Goal: Task Accomplishment & Management: Complete application form

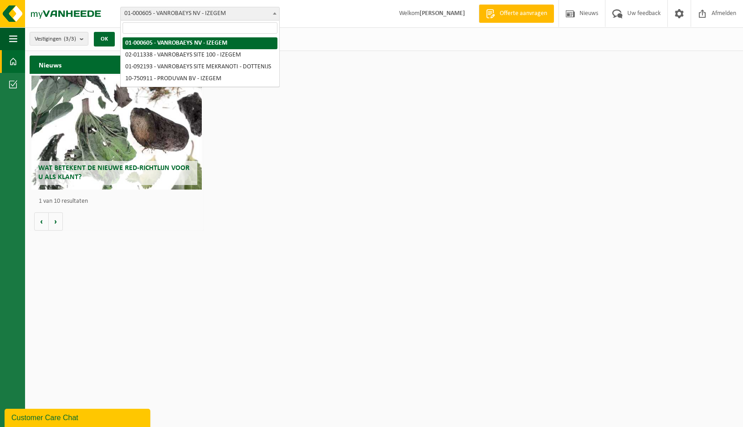
click at [276, 13] on b at bounding box center [275, 13] width 4 height 2
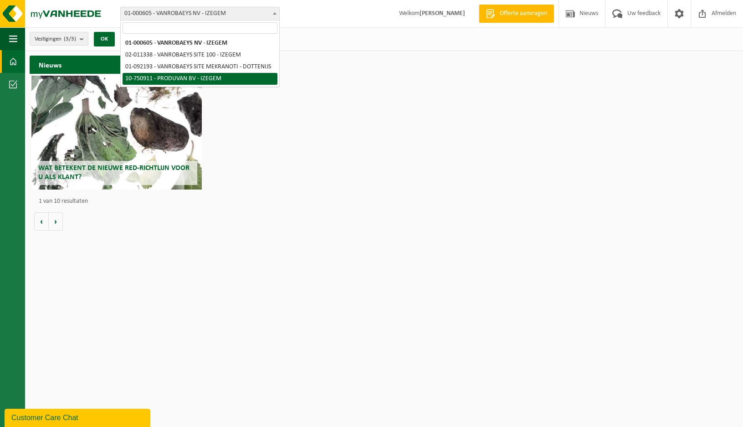
select select "31066"
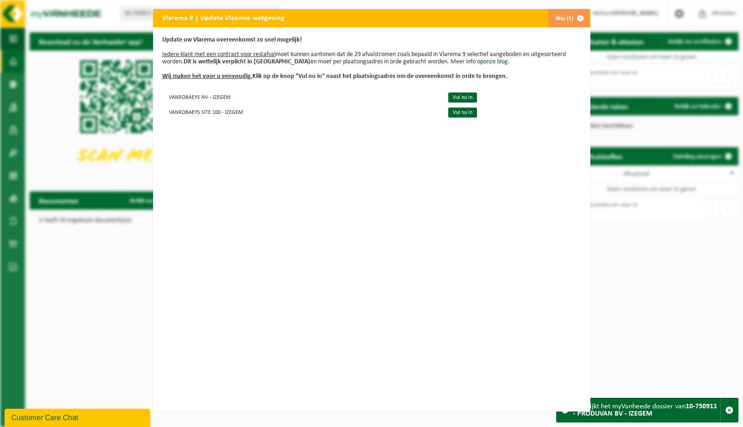
click at [576, 18] on span "button" at bounding box center [581, 18] width 18 height 18
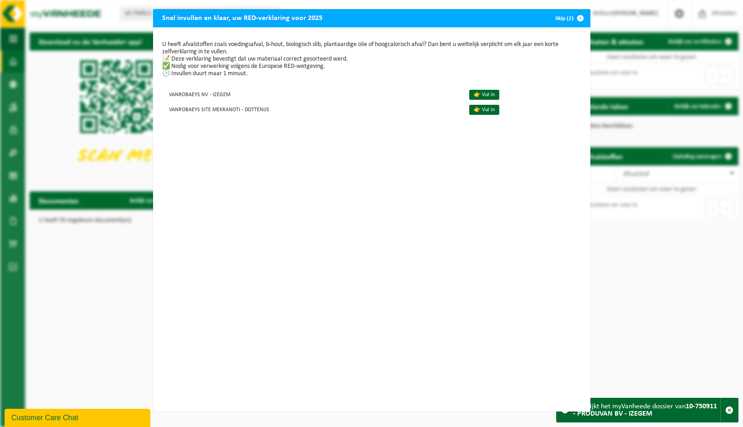
click at [577, 17] on span "button" at bounding box center [581, 18] width 18 height 18
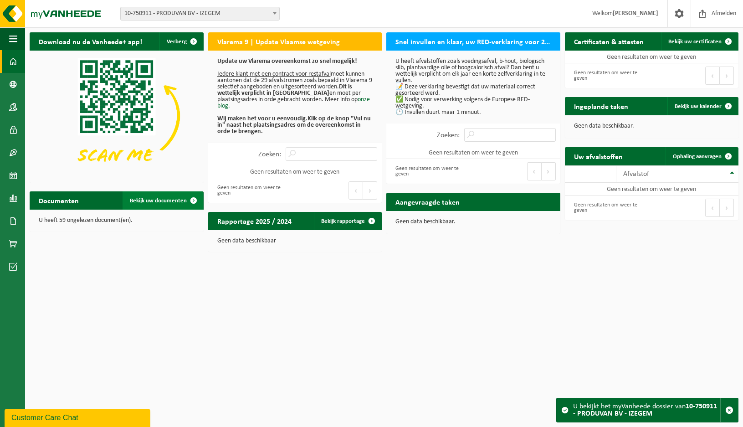
click at [159, 201] on span "Bekijk uw documenten" at bounding box center [158, 201] width 57 height 6
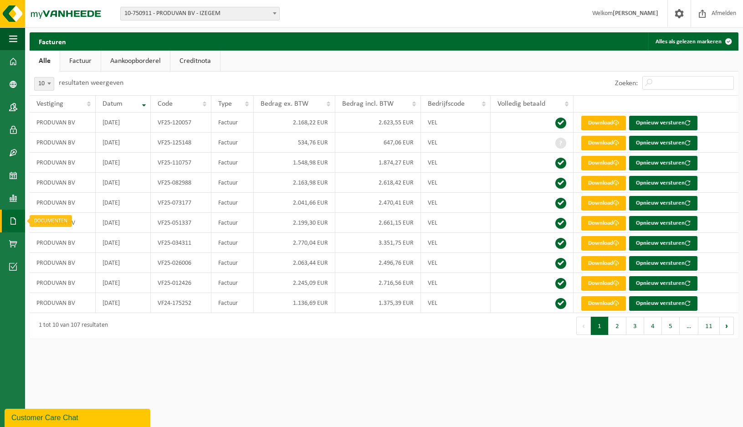
click at [13, 222] on span at bounding box center [13, 221] width 8 height 23
click at [69, 243] on span "Documenten" at bounding box center [70, 240] width 34 height 17
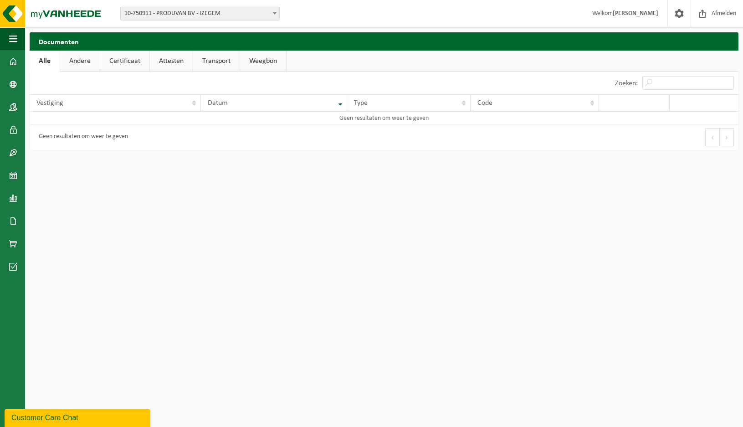
click at [80, 63] on link "Andere" at bounding box center [80, 61] width 40 height 21
click at [120, 58] on link "Certificaat" at bounding box center [125, 61] width 49 height 21
click at [174, 61] on link "Attesten" at bounding box center [171, 61] width 43 height 21
click at [211, 63] on link "Transport" at bounding box center [218, 61] width 46 height 21
click at [266, 63] on link "Weegbon" at bounding box center [265, 61] width 46 height 21
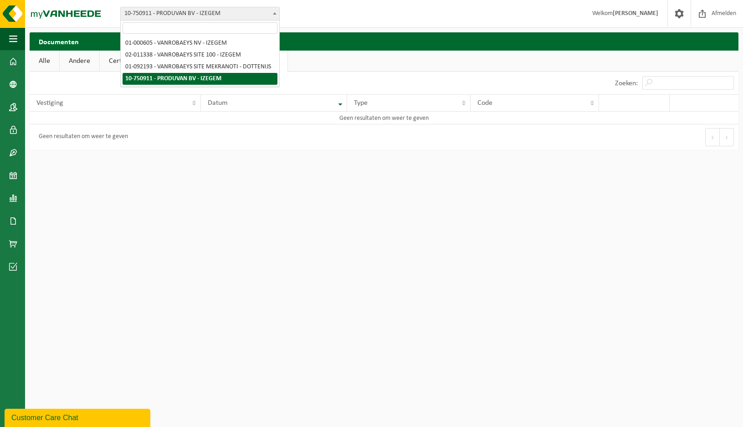
click at [275, 11] on span at bounding box center [274, 13] width 9 height 12
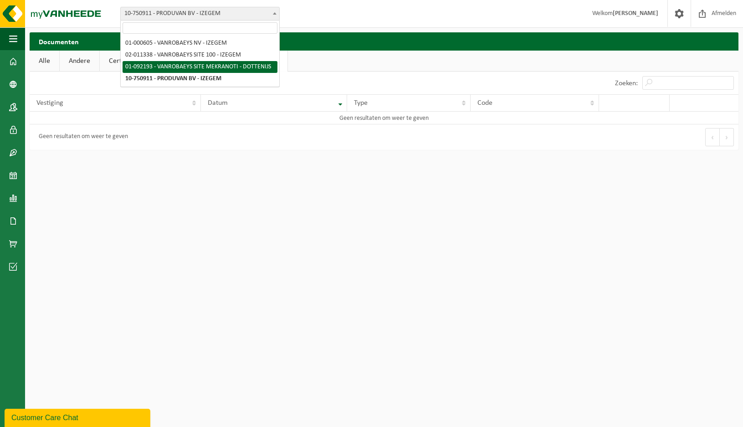
select select "39082"
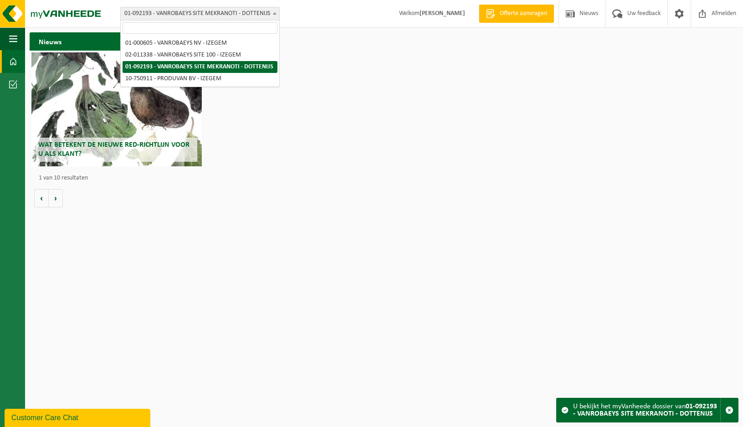
click at [273, 14] on b at bounding box center [275, 13] width 4 height 2
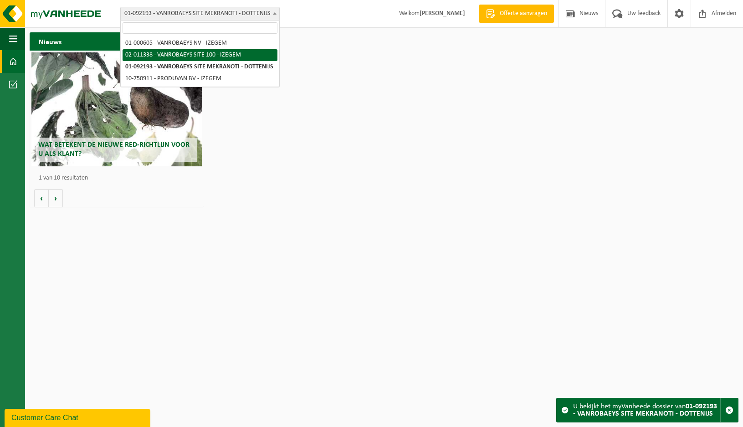
select select "2176"
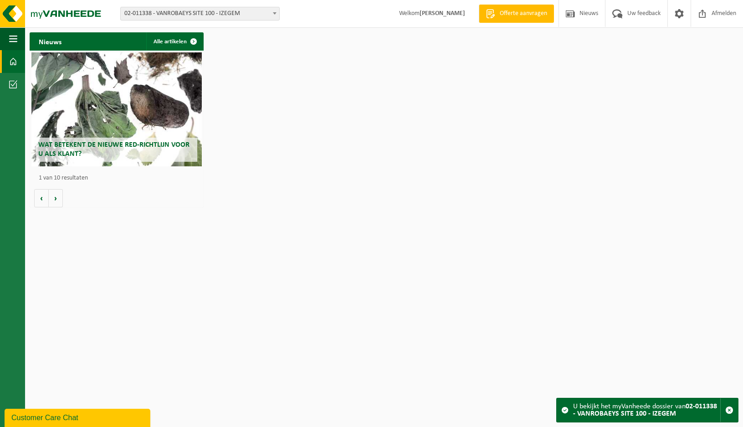
click at [275, 13] on b at bounding box center [275, 13] width 4 height 2
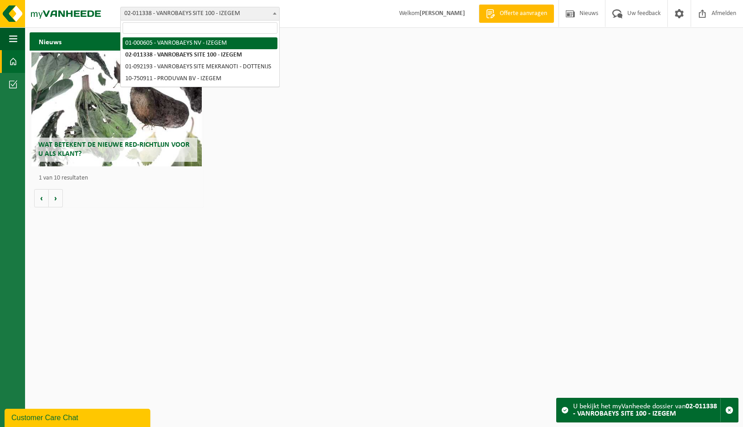
select select "73"
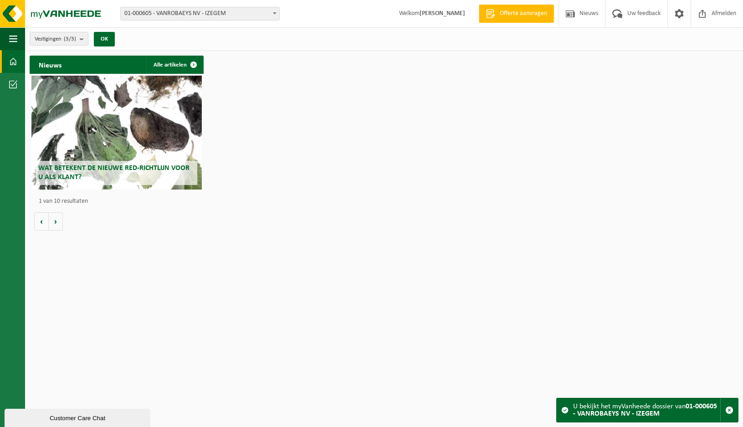
click at [151, 131] on div "Wat betekent de nieuwe RED-richtlijn voor u als klant?" at bounding box center [116, 133] width 170 height 114
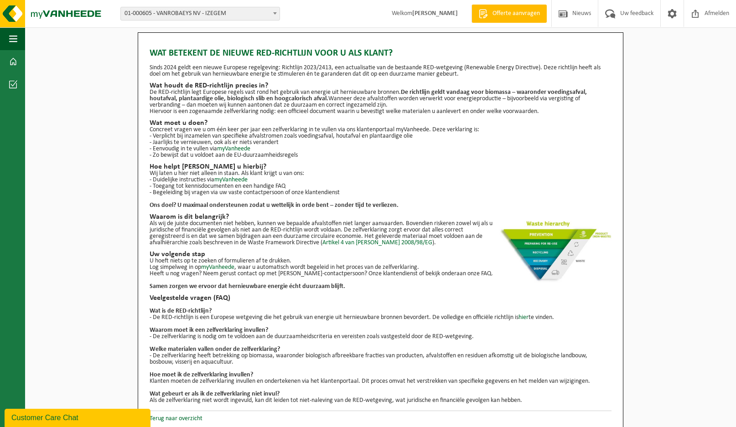
scroll to position [5, 0]
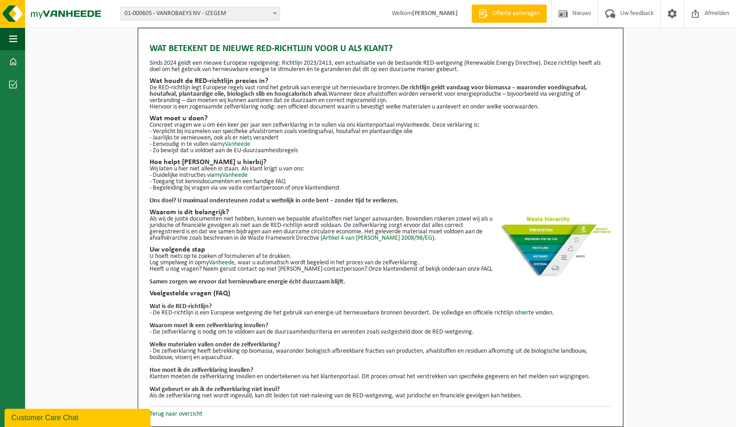
click at [247, 145] on link "myVanheede" at bounding box center [233, 144] width 33 height 7
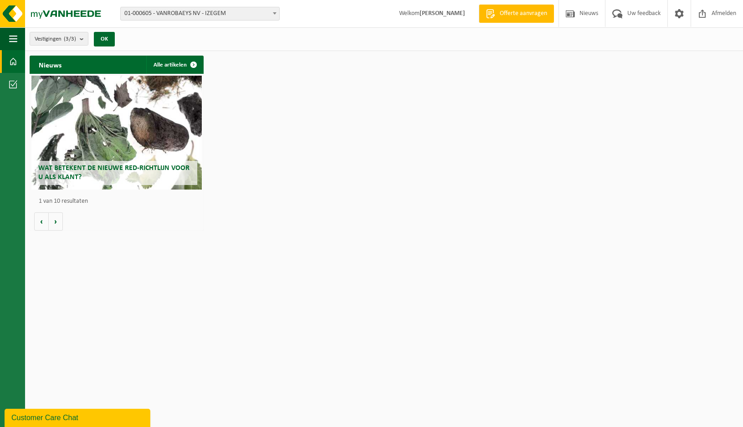
click at [175, 126] on div "Wat betekent de nieuwe RED-richtlijn voor u als klant?" at bounding box center [116, 133] width 170 height 114
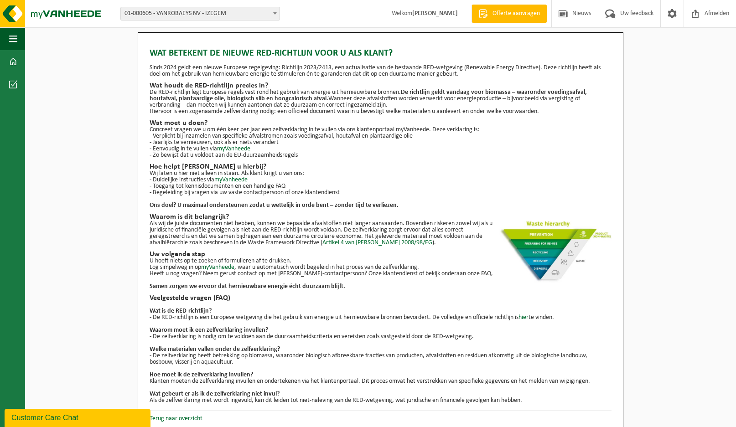
scroll to position [5, 0]
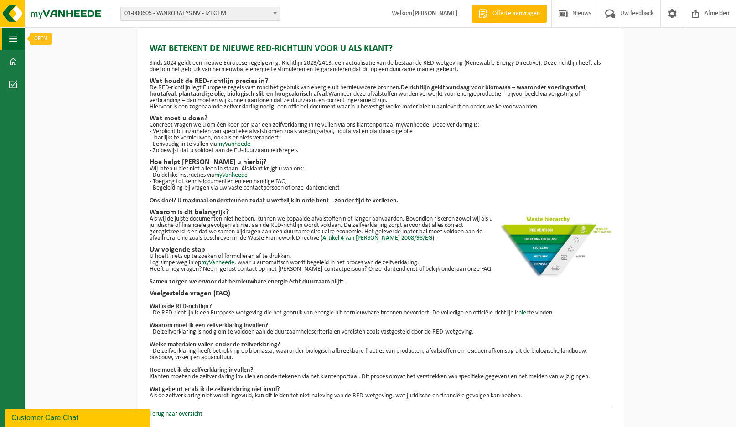
click at [17, 39] on button "Navigatie" at bounding box center [12, 38] width 25 height 23
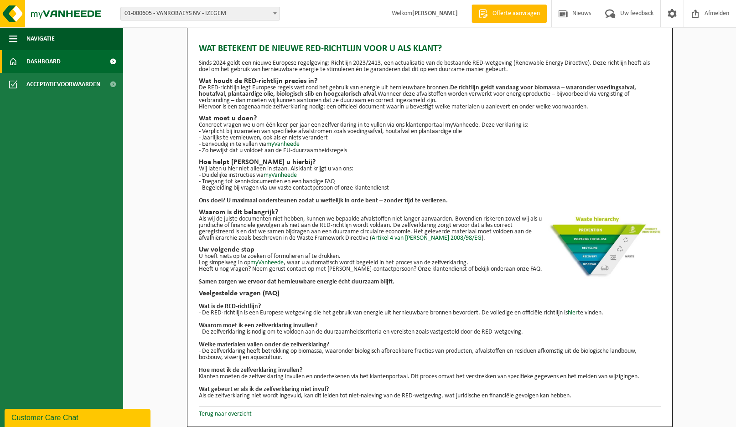
click at [32, 61] on span "Dashboard" at bounding box center [43, 61] width 34 height 23
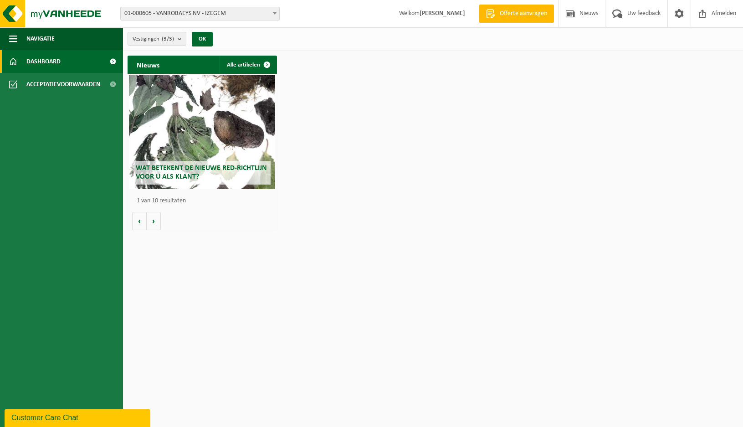
click at [34, 60] on span "Dashboard" at bounding box center [43, 61] width 34 height 23
click at [15, 37] on span "button" at bounding box center [13, 38] width 8 height 23
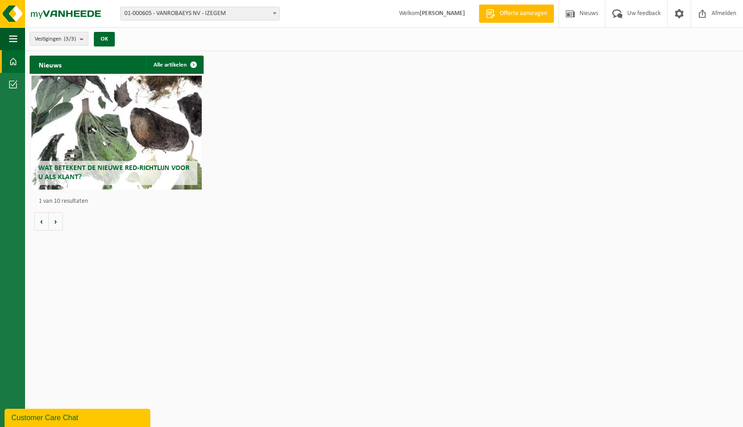
click at [82, 39] on b "submit" at bounding box center [84, 38] width 8 height 13
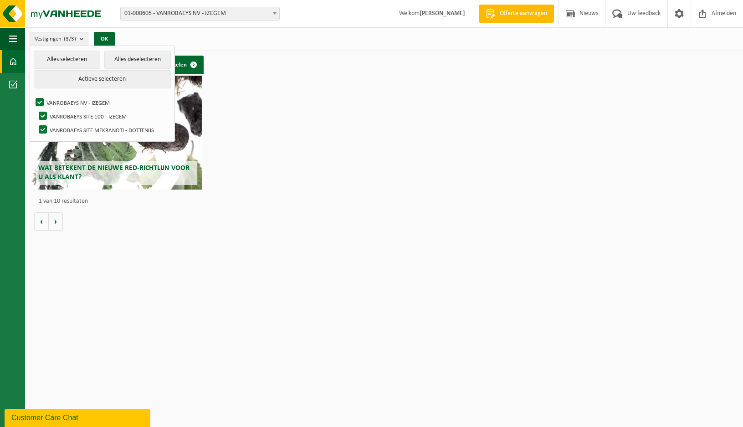
click at [82, 39] on b "submit" at bounding box center [84, 38] width 8 height 13
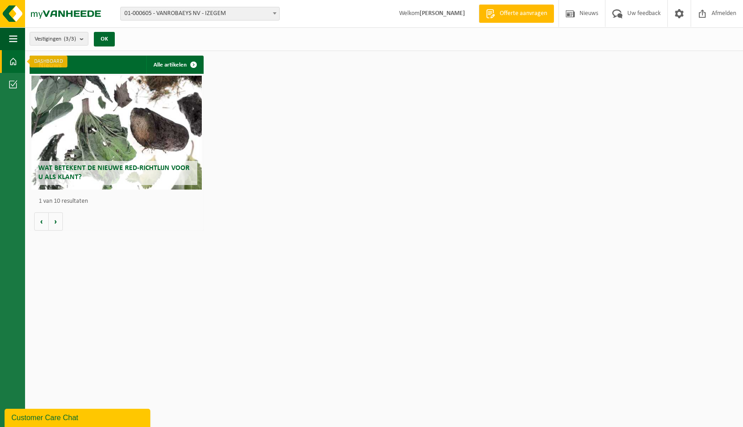
click at [15, 62] on span at bounding box center [13, 61] width 8 height 23
click at [273, 14] on b at bounding box center [275, 13] width 4 height 2
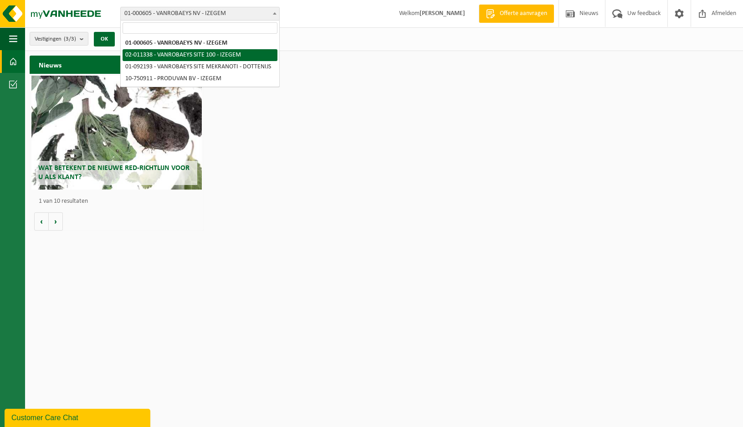
select select "2176"
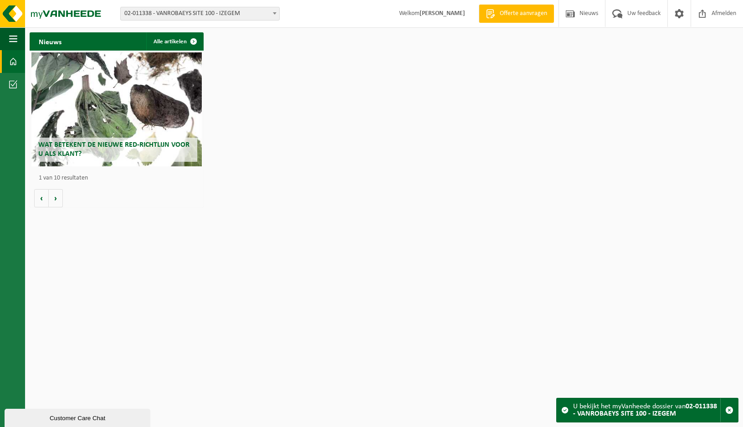
click at [274, 11] on span at bounding box center [274, 13] width 9 height 12
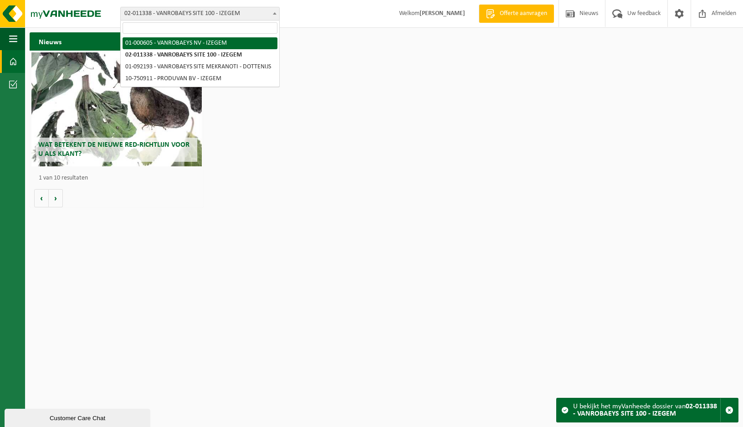
select select "73"
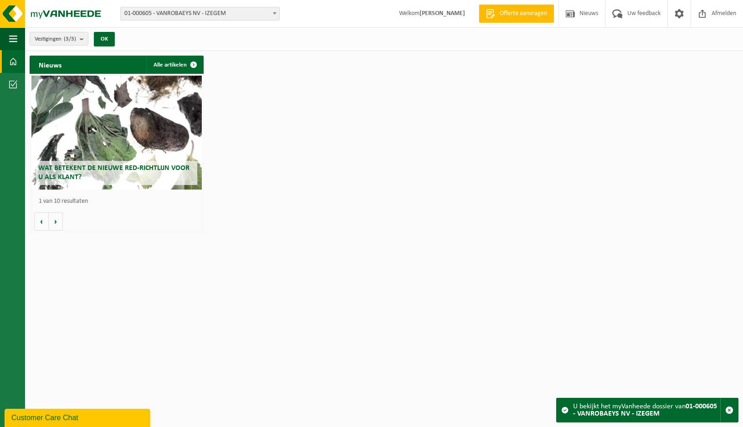
click at [11, 59] on span at bounding box center [13, 61] width 8 height 23
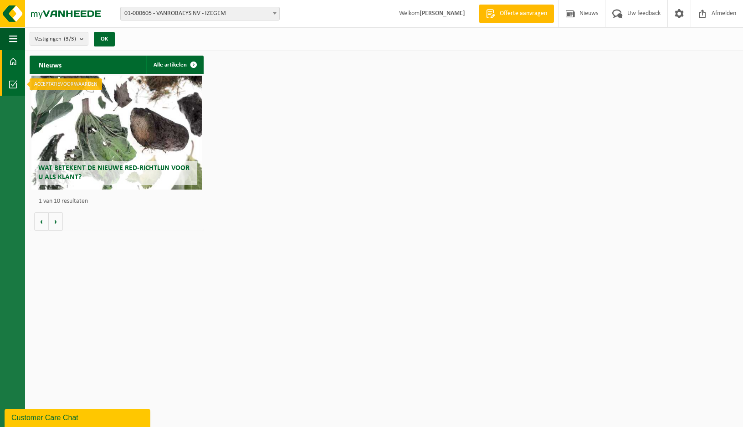
click at [12, 83] on span at bounding box center [13, 84] width 8 height 23
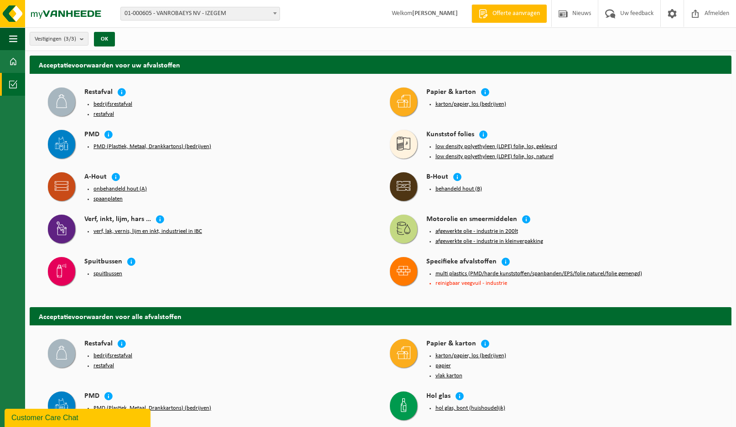
click at [459, 186] on button "behandeld hout (B)" at bounding box center [458, 189] width 46 height 7
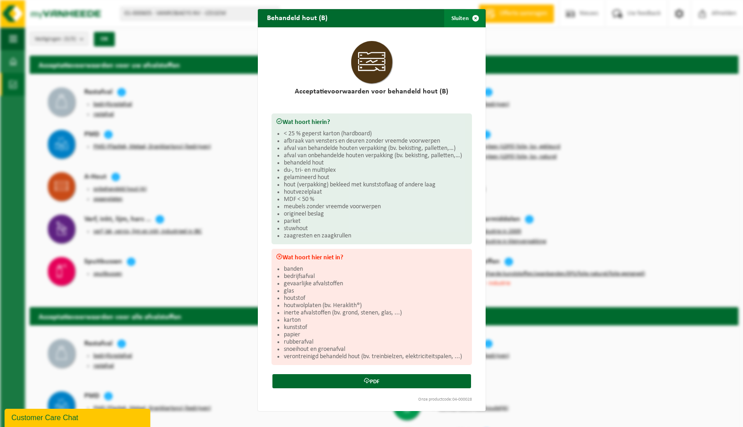
click at [470, 19] on span "button" at bounding box center [476, 18] width 18 height 18
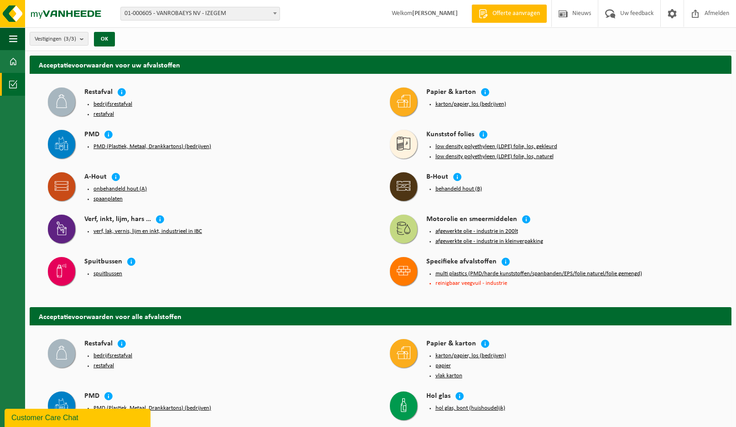
click at [274, 11] on span at bounding box center [274, 13] width 9 height 12
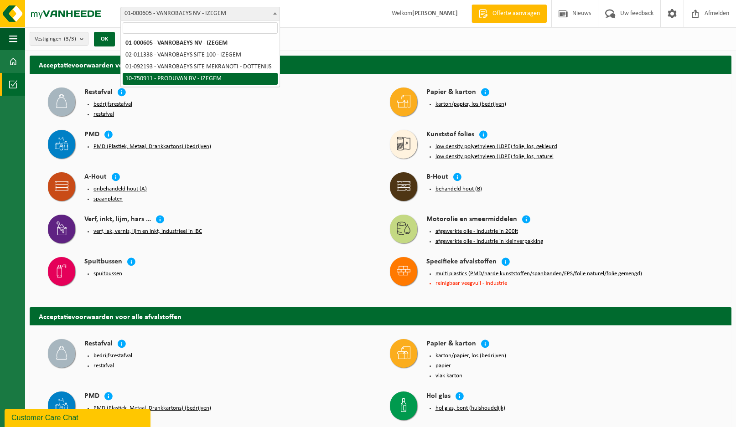
select select "31066"
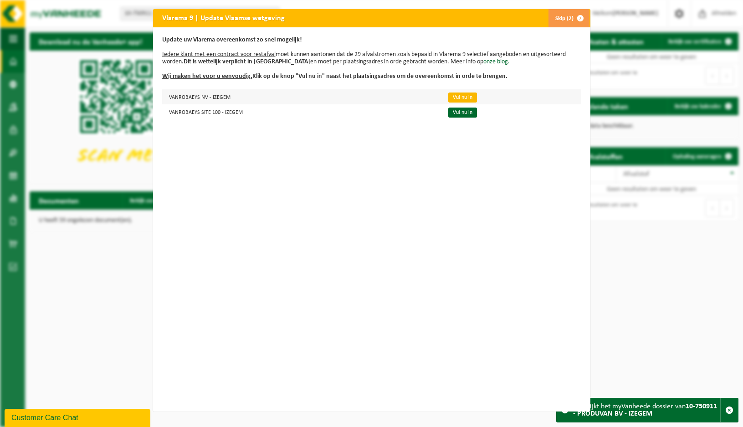
click at [453, 98] on link "Vul nu in" at bounding box center [463, 98] width 29 height 10
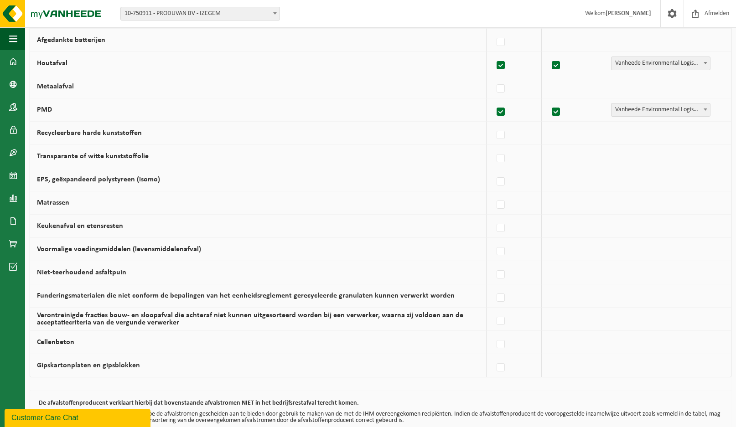
scroll to position [518, 0]
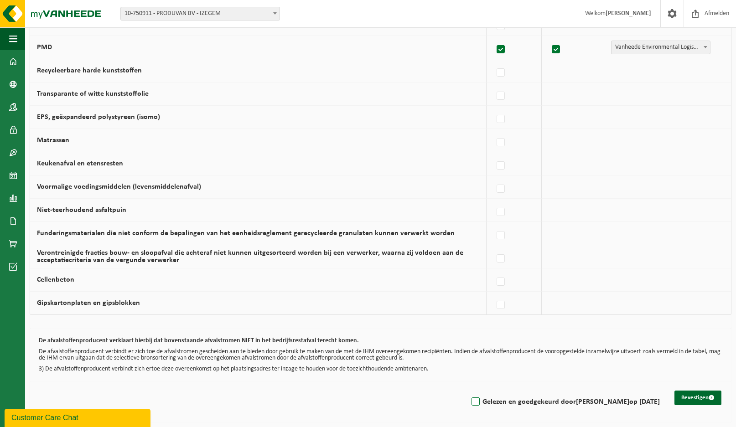
click at [469, 402] on label "Gelezen en goedgekeurd door [PERSON_NAME] op [DATE]" at bounding box center [564, 402] width 190 height 14
click at [468, 391] on input "Gelezen en goedgekeurd door [PERSON_NAME] op [DATE]" at bounding box center [468, 390] width 0 height 0
checkbox input "true"
click at [702, 399] on button "Bevestigen" at bounding box center [697, 398] width 47 height 15
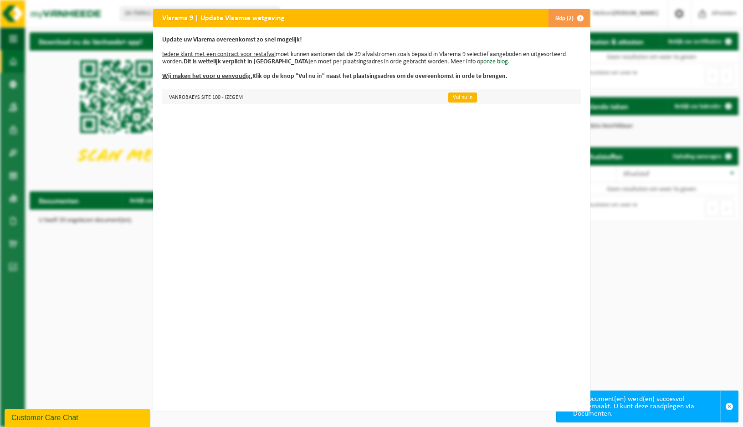
click at [453, 99] on link "Vul nu in" at bounding box center [463, 98] width 29 height 10
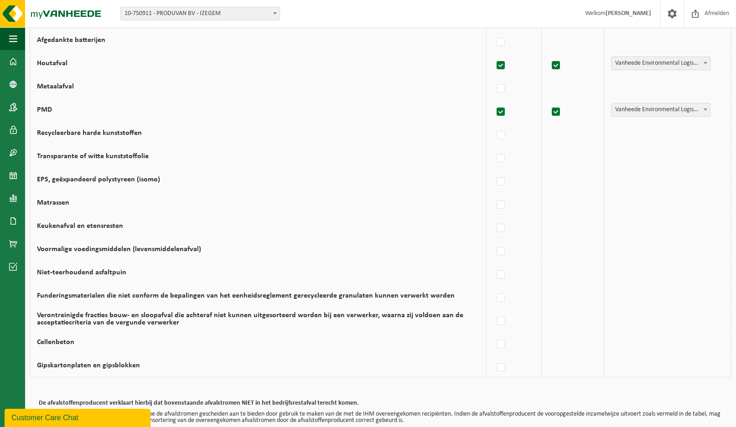
scroll to position [518, 0]
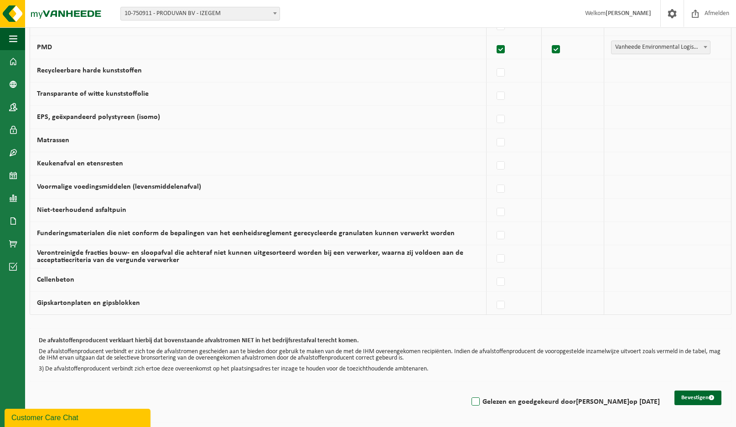
click at [469, 403] on label "Gelezen en goedgekeurd door [PERSON_NAME] op [DATE]" at bounding box center [564, 402] width 190 height 14
click at [468, 391] on input "Gelezen en goedgekeurd door [PERSON_NAME] op [DATE]" at bounding box center [468, 390] width 0 height 0
checkbox input "true"
click at [686, 398] on button "Bevestigen" at bounding box center [697, 398] width 47 height 15
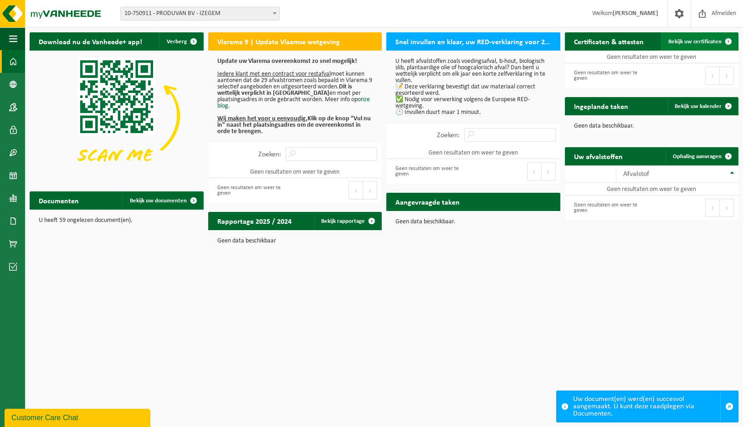
click at [727, 41] on span at bounding box center [729, 41] width 18 height 18
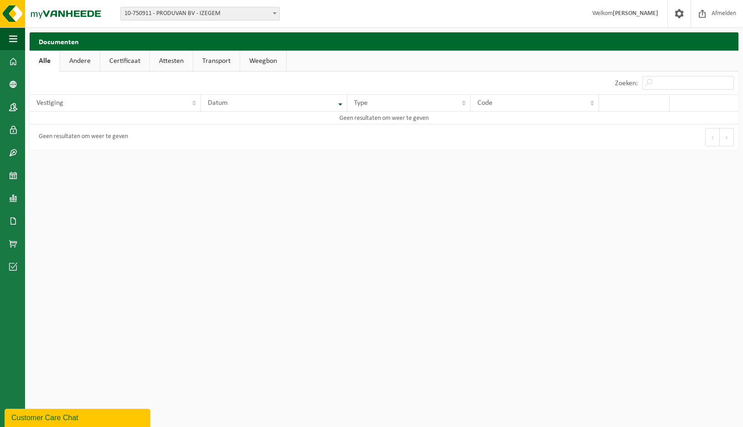
click at [125, 62] on link "Certificaat" at bounding box center [124, 61] width 49 height 21
click at [176, 60] on link "Attesten" at bounding box center [171, 61] width 43 height 21
click at [214, 58] on link "Transport" at bounding box center [218, 61] width 46 height 21
click at [258, 57] on link "Weegbon" at bounding box center [265, 61] width 46 height 21
drag, startPoint x: 168, startPoint y: 63, endPoint x: 152, endPoint y: 63, distance: 15.5
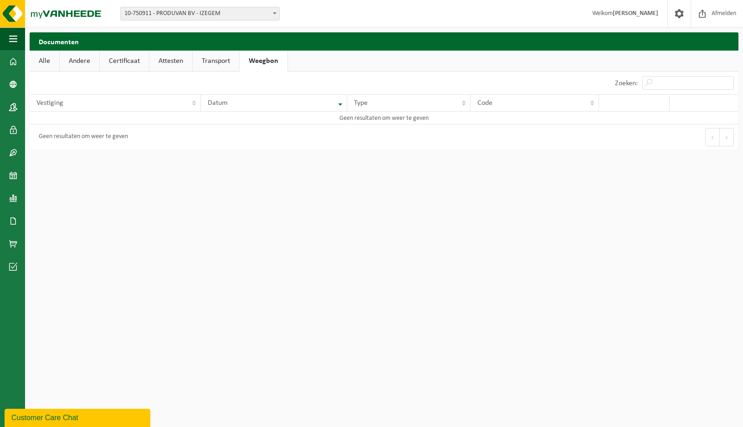
click at [167, 63] on link "Attesten" at bounding box center [171, 61] width 43 height 21
click at [125, 63] on link "Certificaat" at bounding box center [124, 61] width 49 height 21
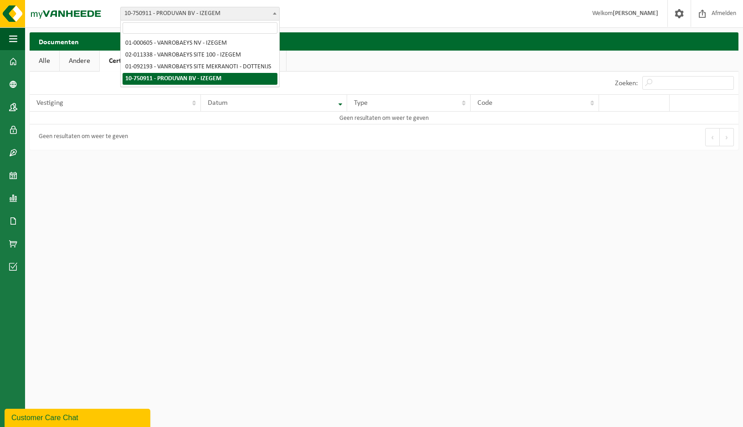
click at [273, 12] on b at bounding box center [275, 13] width 4 height 2
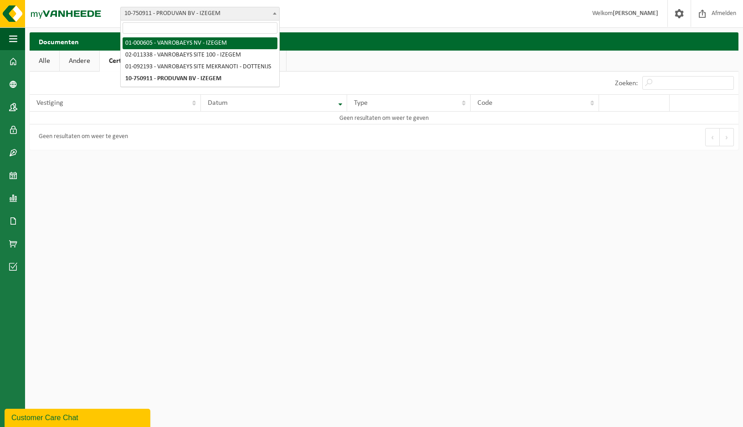
select select "73"
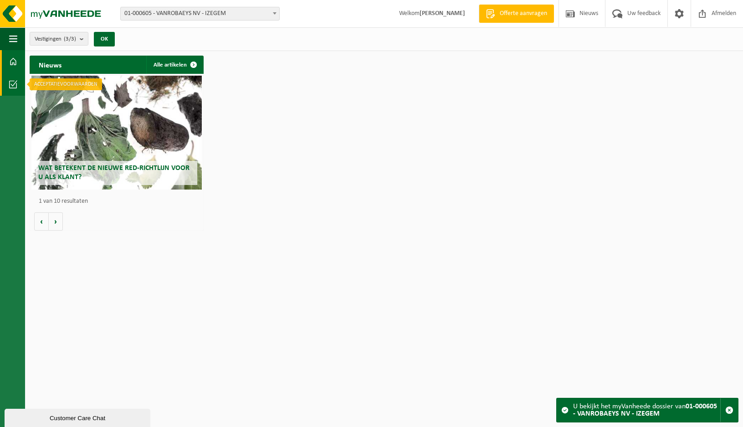
click at [12, 84] on span at bounding box center [13, 84] width 8 height 23
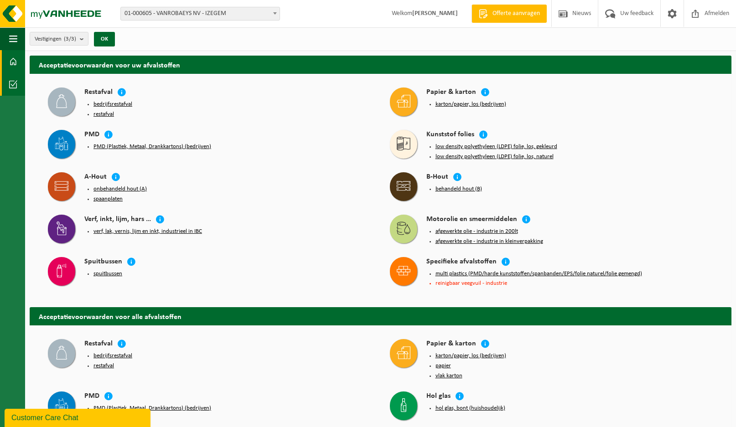
click at [11, 62] on span at bounding box center [13, 61] width 8 height 23
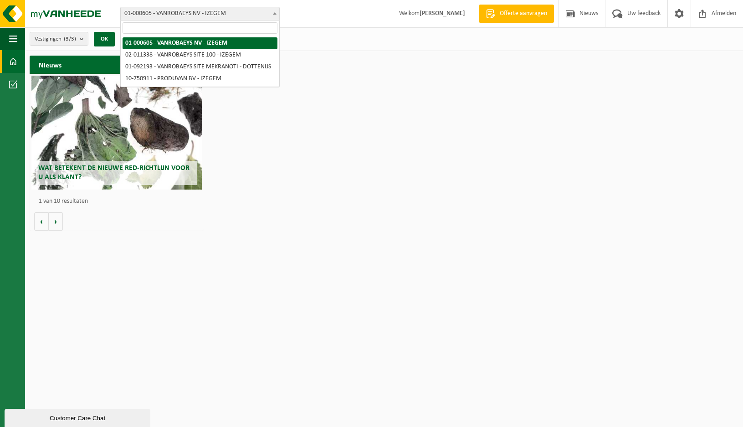
click at [276, 13] on b at bounding box center [275, 13] width 4 height 2
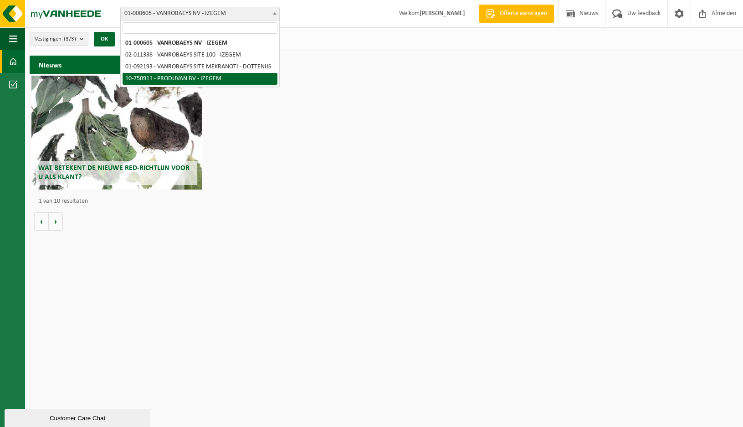
select select "31066"
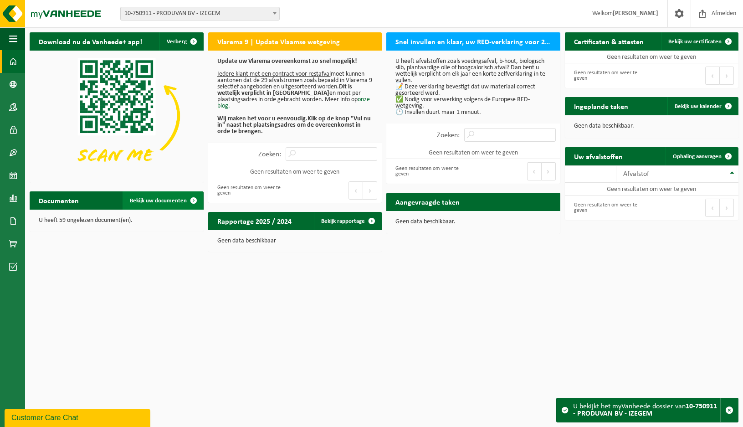
click at [195, 200] on span at bounding box center [194, 200] width 18 height 18
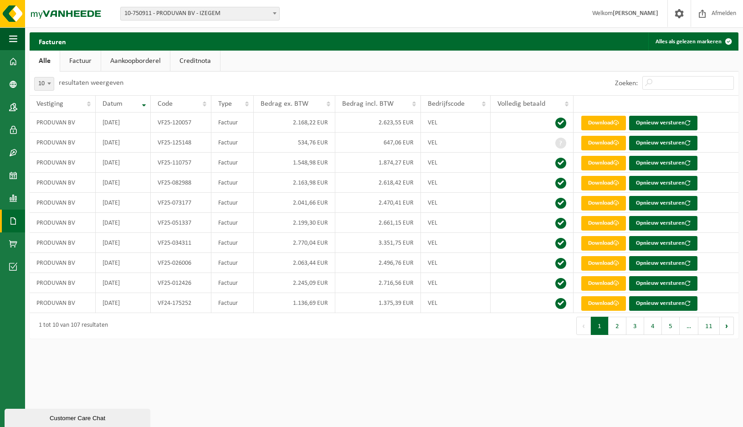
click at [14, 221] on span at bounding box center [13, 221] width 8 height 23
click at [66, 239] on span "Documenten" at bounding box center [70, 240] width 34 height 17
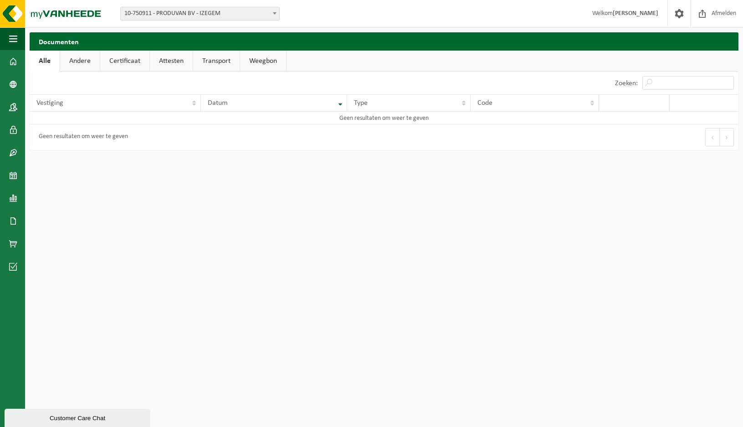
click at [122, 61] on link "Certificaat" at bounding box center [124, 61] width 49 height 21
click at [175, 59] on link "Attesten" at bounding box center [171, 61] width 43 height 21
click at [127, 59] on link "Certificaat" at bounding box center [124, 61] width 49 height 21
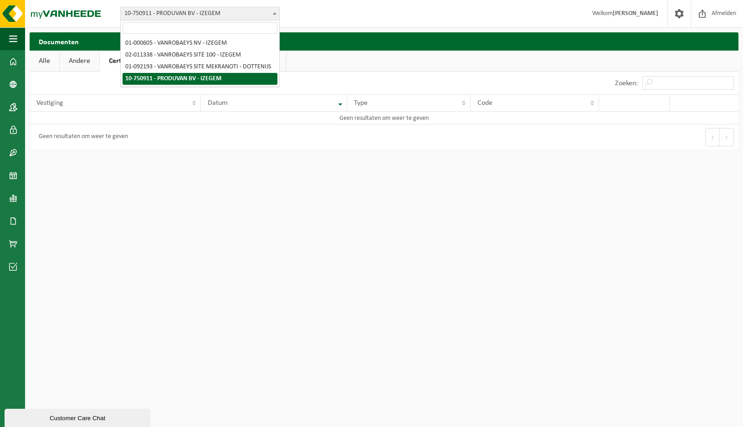
click at [275, 12] on b at bounding box center [275, 13] width 4 height 2
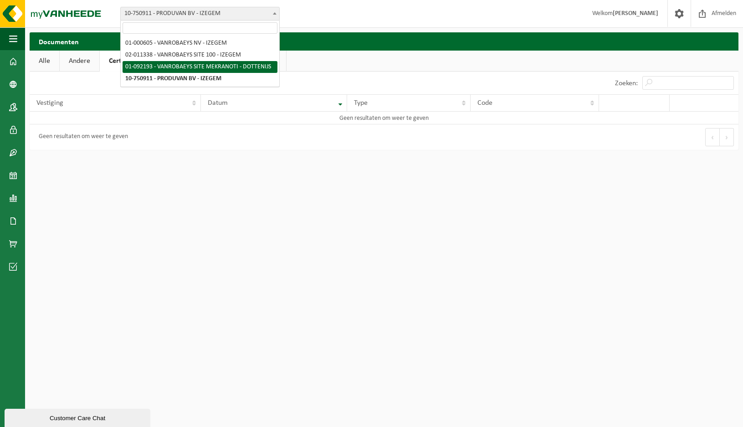
select select "39082"
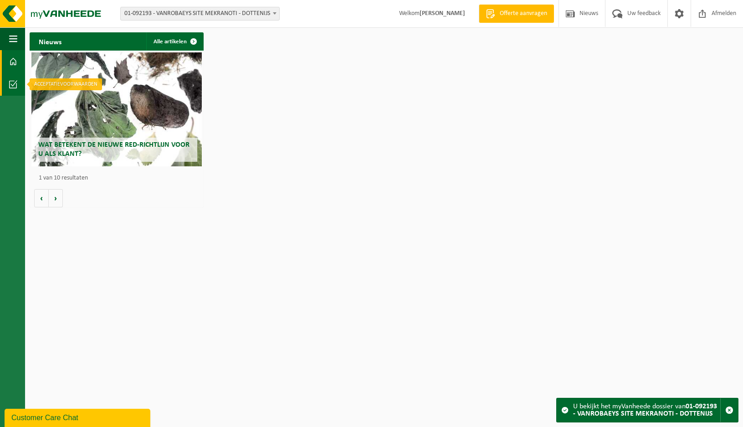
click at [9, 83] on span at bounding box center [13, 84] width 8 height 23
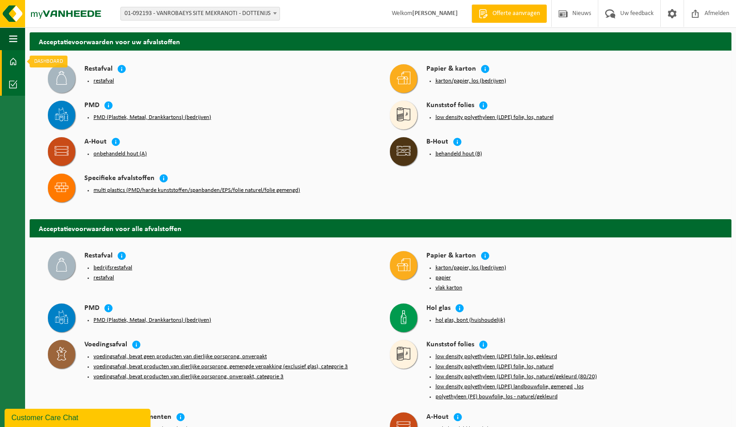
click at [12, 61] on span at bounding box center [13, 61] width 8 height 23
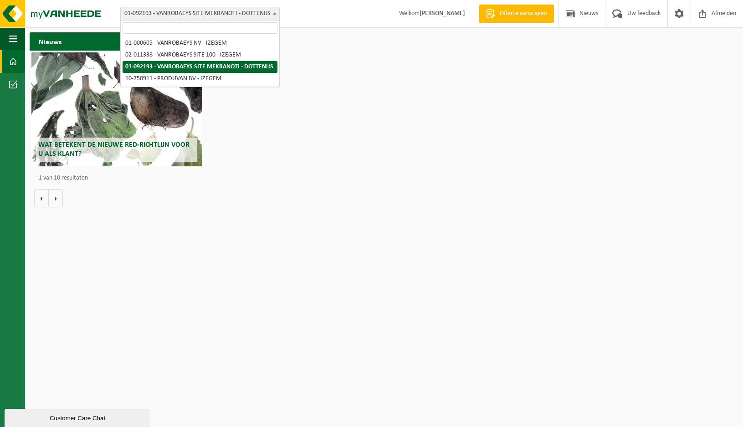
click at [272, 12] on span at bounding box center [274, 13] width 9 height 12
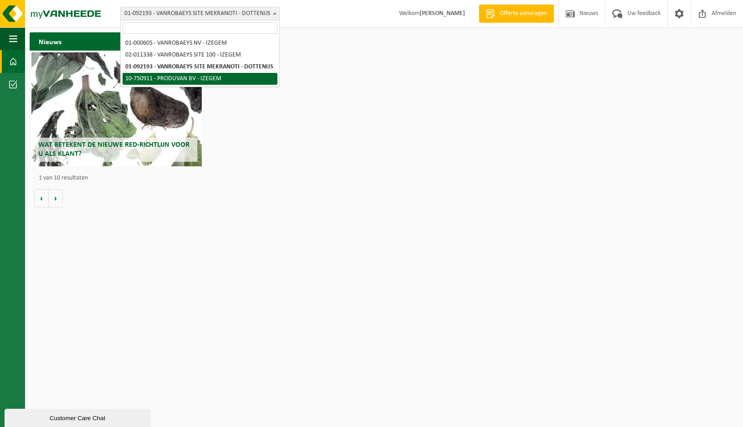
select select "31066"
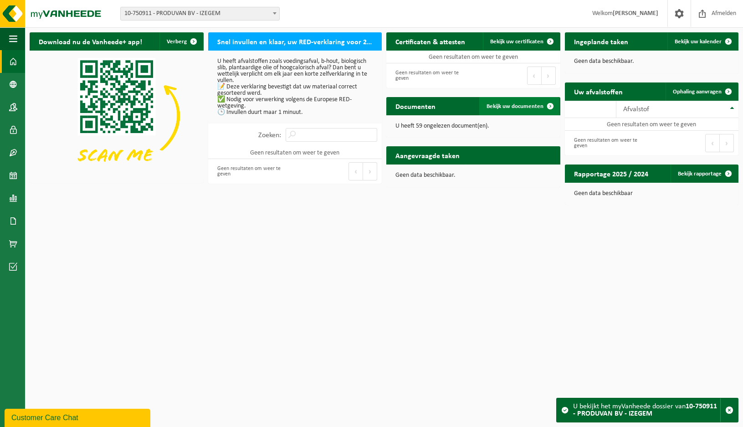
click at [549, 105] on span at bounding box center [550, 106] width 18 height 18
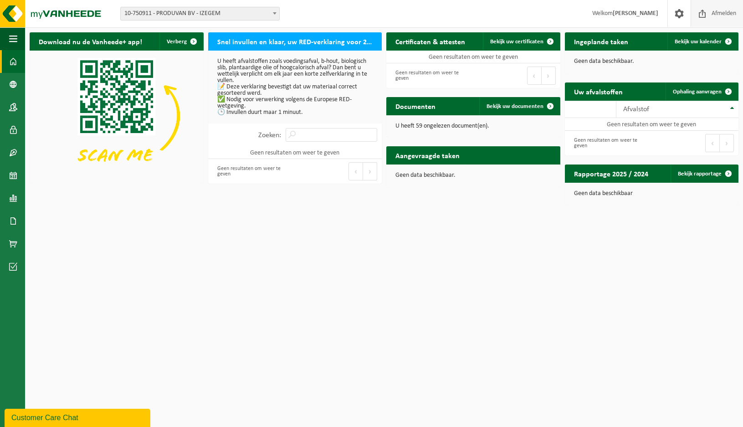
click at [718, 12] on span "Afmelden" at bounding box center [724, 13] width 29 height 27
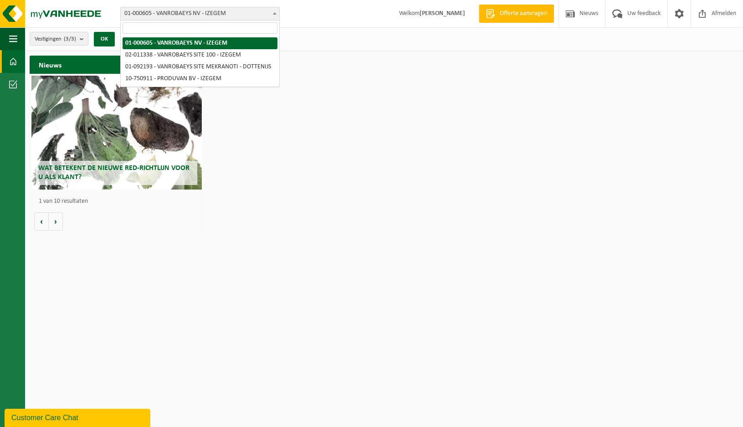
click at [276, 14] on b at bounding box center [275, 13] width 4 height 2
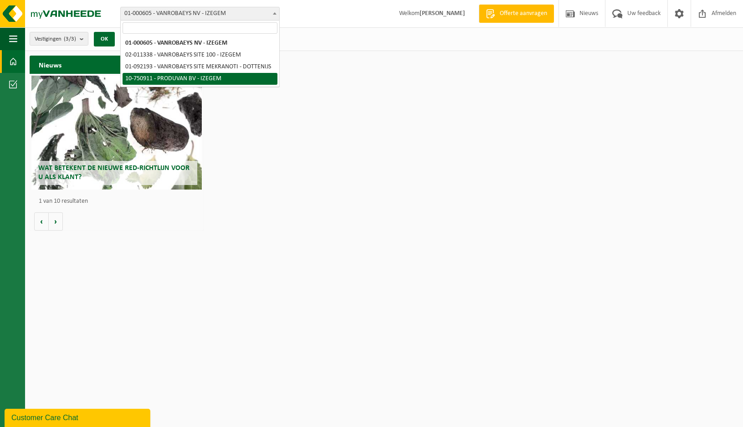
select select "31066"
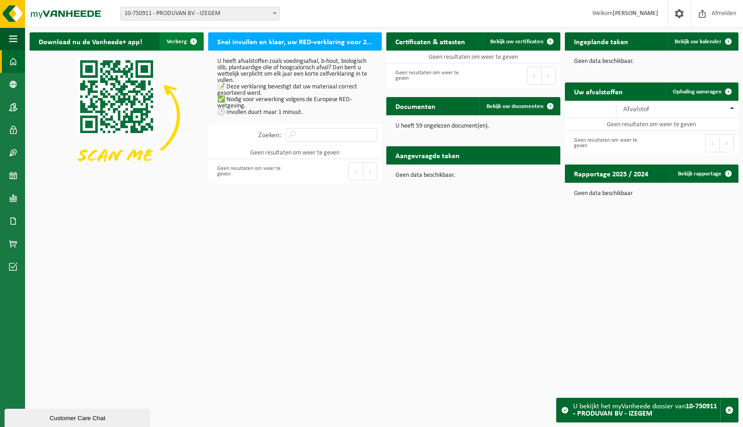
click at [193, 39] on span "button" at bounding box center [194, 41] width 18 height 18
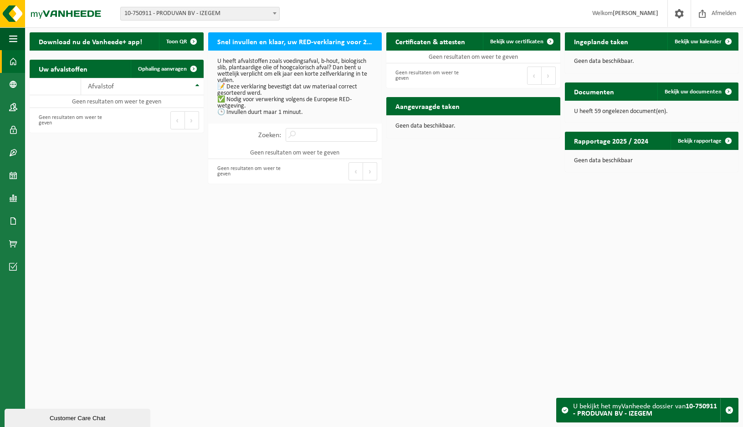
click at [274, 14] on b at bounding box center [275, 13] width 4 height 2
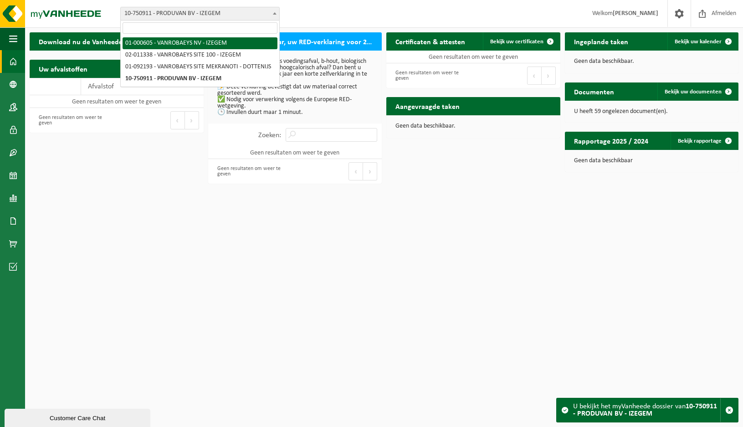
select select "73"
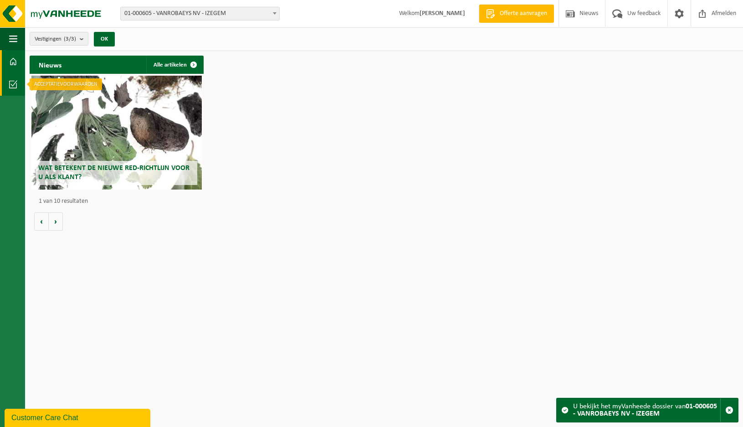
click at [14, 84] on span at bounding box center [13, 84] width 8 height 23
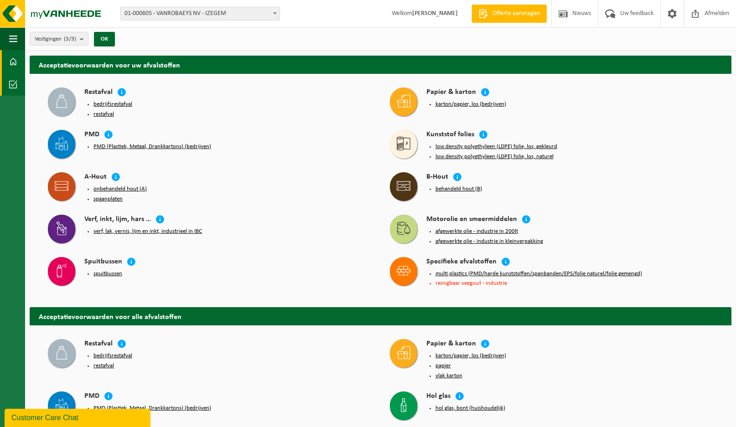
click at [11, 61] on span at bounding box center [13, 61] width 8 height 23
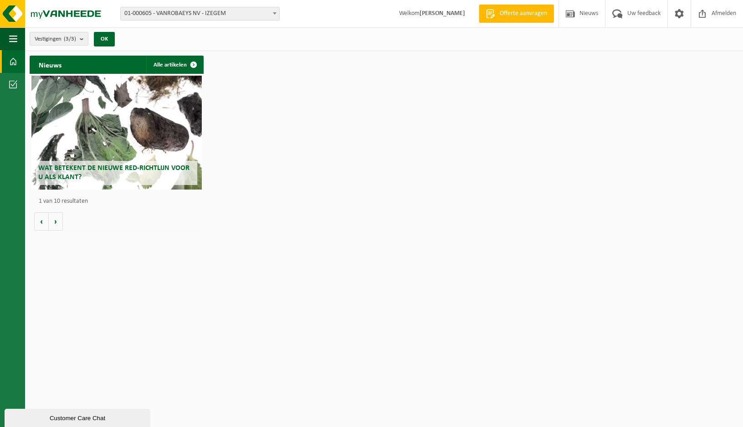
click at [275, 11] on span at bounding box center [274, 13] width 9 height 12
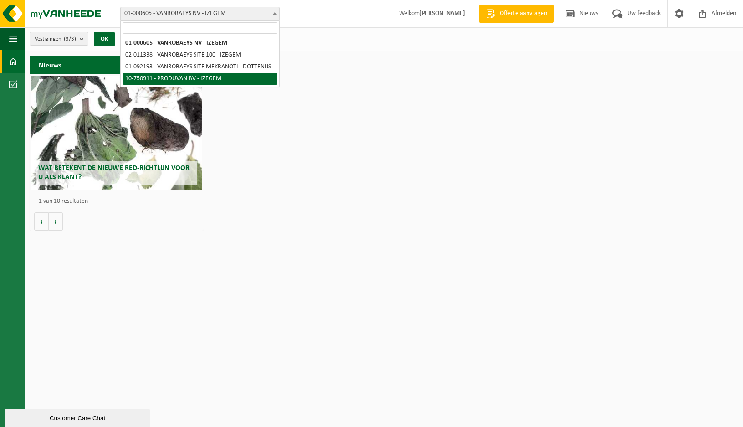
select select "31066"
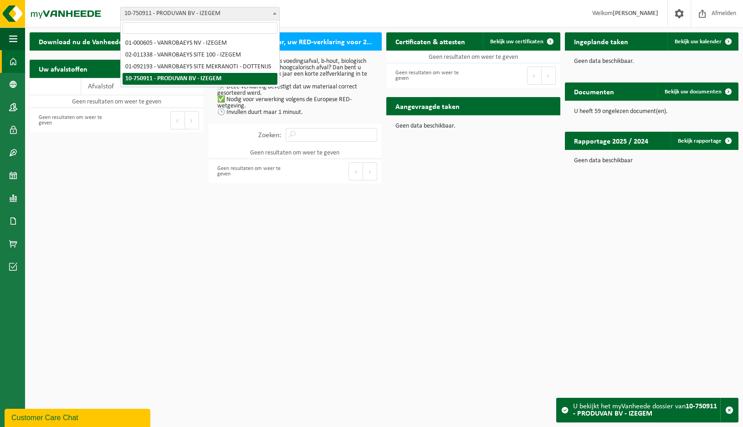
click at [273, 14] on span at bounding box center [274, 13] width 9 height 12
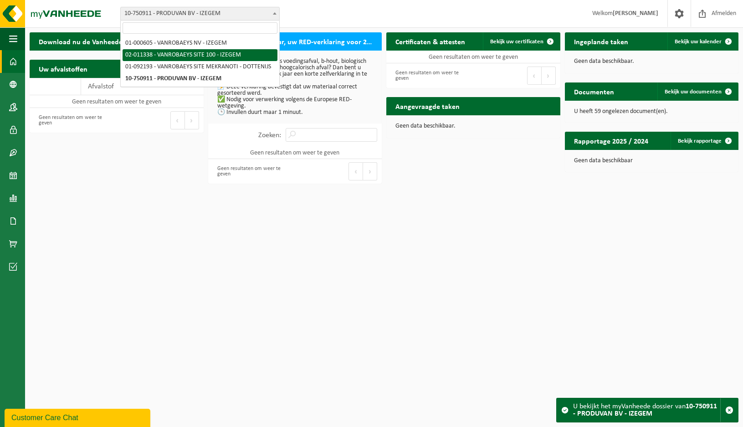
select select "2176"
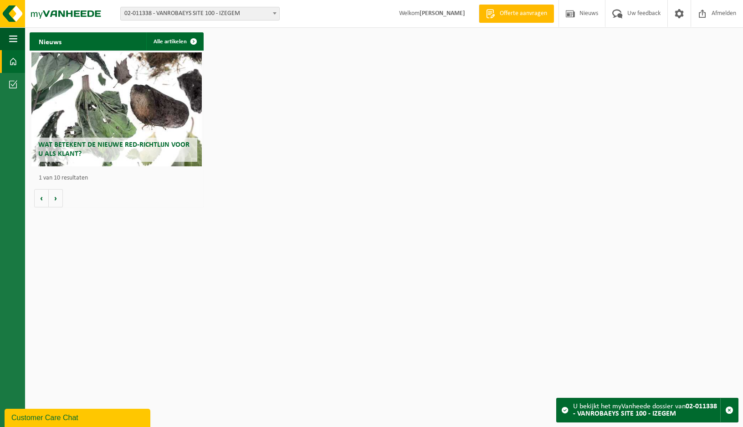
click at [275, 14] on b at bounding box center [275, 13] width 4 height 2
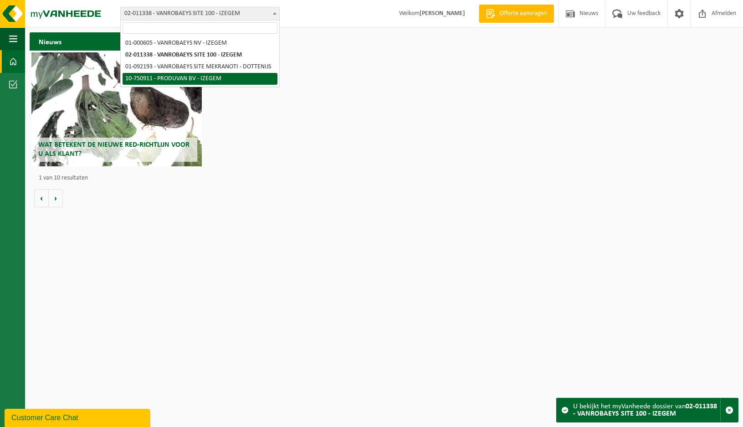
select select "31066"
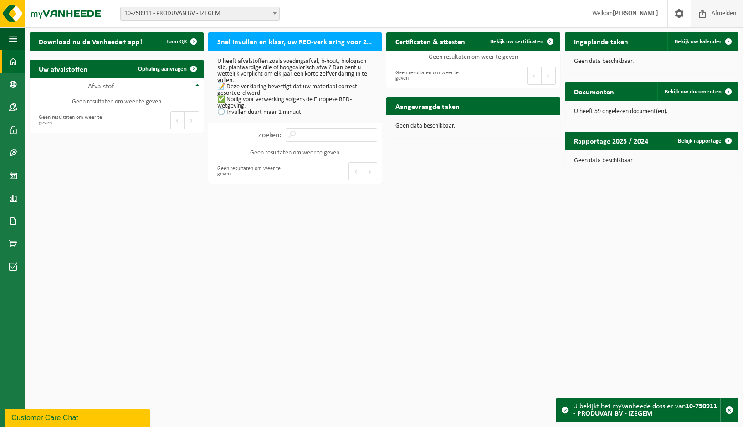
click at [722, 11] on span "Afmelden" at bounding box center [724, 13] width 29 height 27
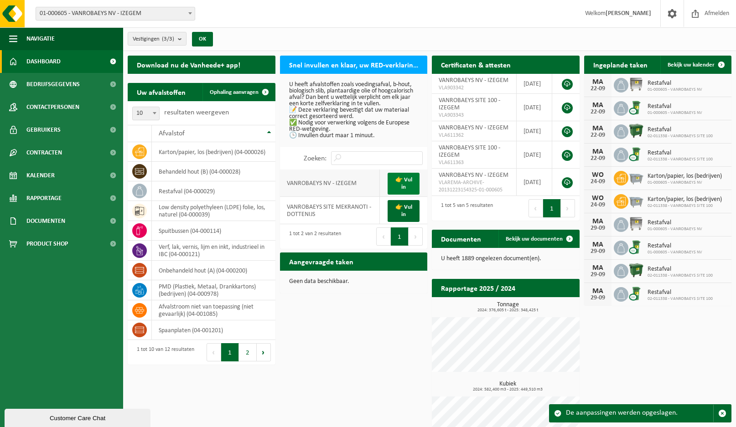
click at [404, 184] on link "👉 Vul in" at bounding box center [403, 184] width 32 height 22
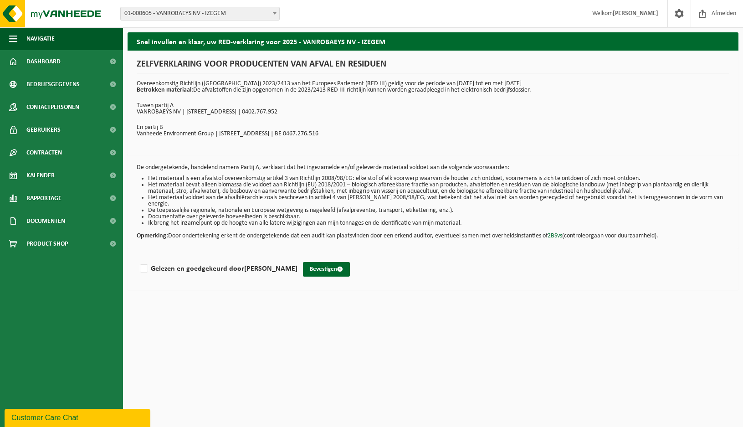
click at [275, 12] on span at bounding box center [274, 13] width 9 height 12
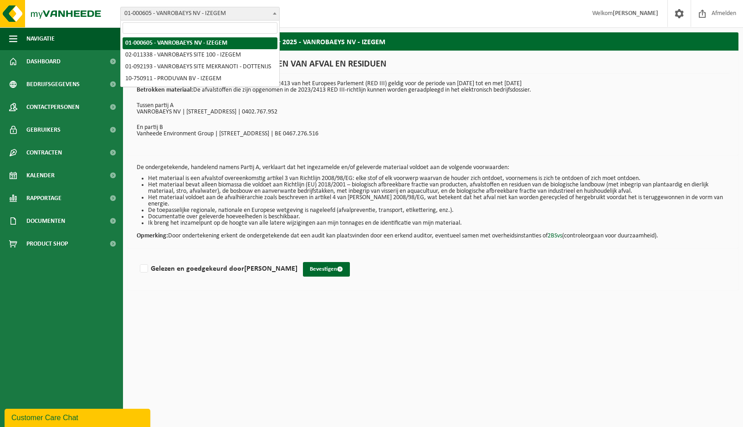
click at [275, 11] on span at bounding box center [274, 13] width 9 height 12
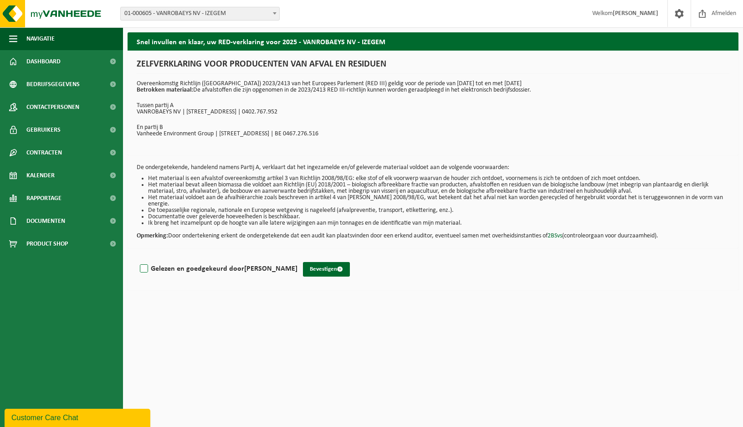
click at [145, 263] on label "Gelezen en goedgekeurd door JURGEN MEULEBROUCK" at bounding box center [218, 269] width 160 height 14
click at [298, 258] on input "Gelezen en goedgekeurd door JURGEN MEULEBROUCK" at bounding box center [298, 257] width 0 height 0
checkbox input "true"
click at [341, 263] on button "Bevestigen" at bounding box center [326, 269] width 47 height 15
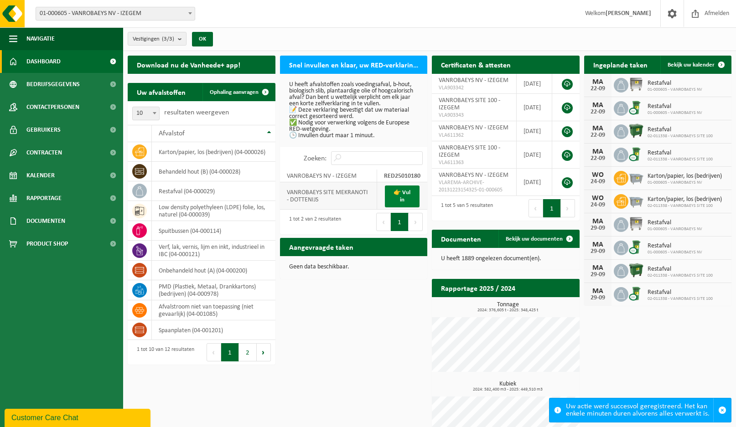
click at [406, 196] on link "👉 Vul in" at bounding box center [402, 197] width 35 height 22
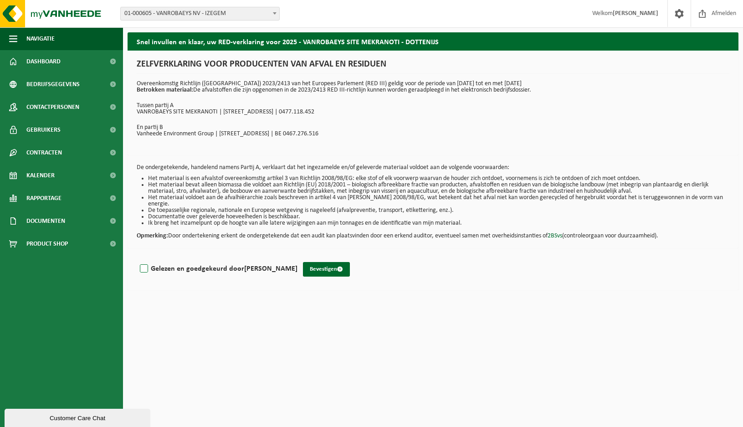
click at [143, 262] on label "Gelezen en goedgekeurd door [PERSON_NAME]" at bounding box center [218, 269] width 160 height 14
click at [298, 258] on input "Gelezen en goedgekeurd door [PERSON_NAME]" at bounding box center [298, 257] width 0 height 0
checkbox input "true"
click at [344, 263] on button "Bevestigen" at bounding box center [326, 269] width 47 height 15
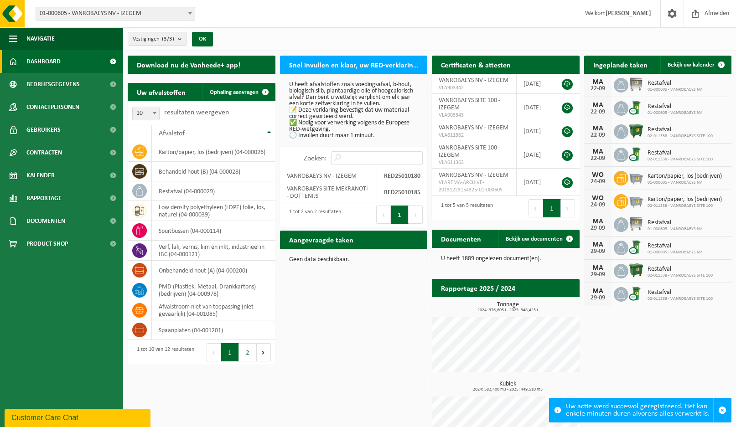
click at [189, 12] on b at bounding box center [190, 13] width 4 height 2
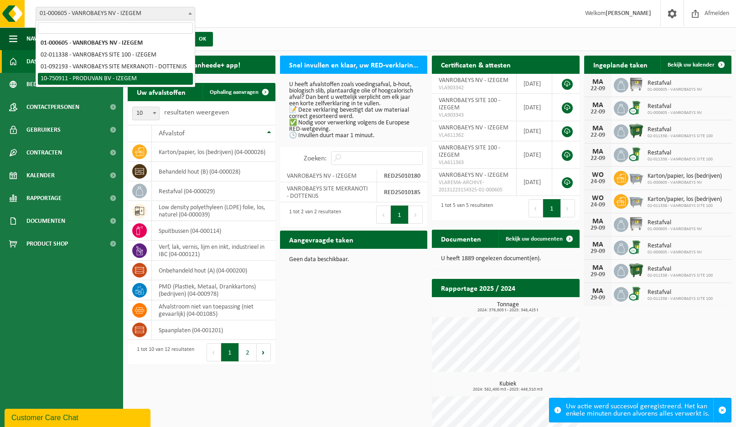
select select "31066"
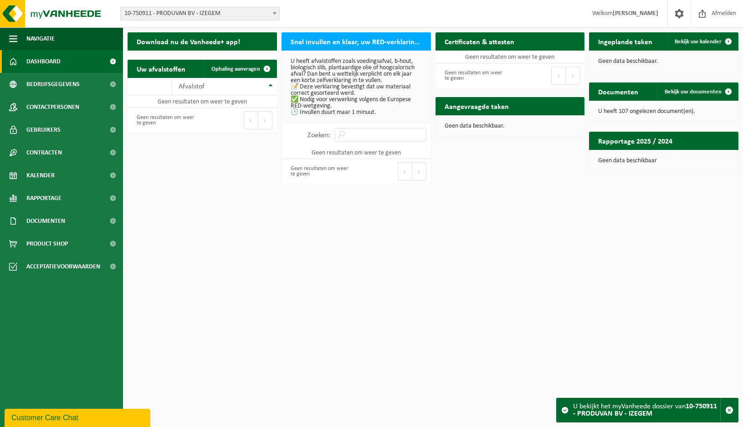
click at [275, 13] on b at bounding box center [275, 13] width 4 height 2
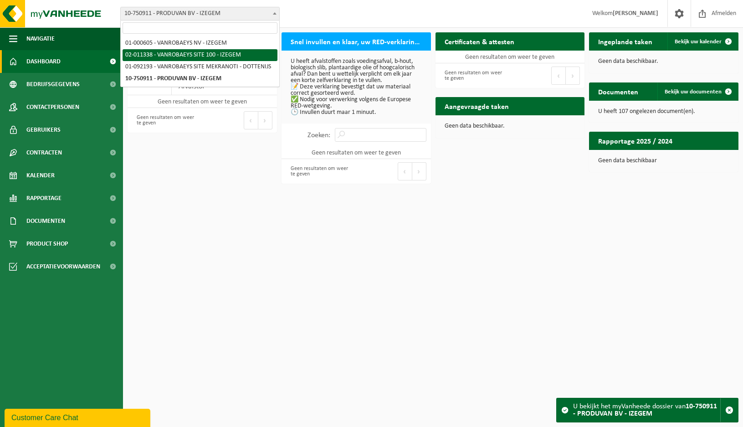
select select "2176"
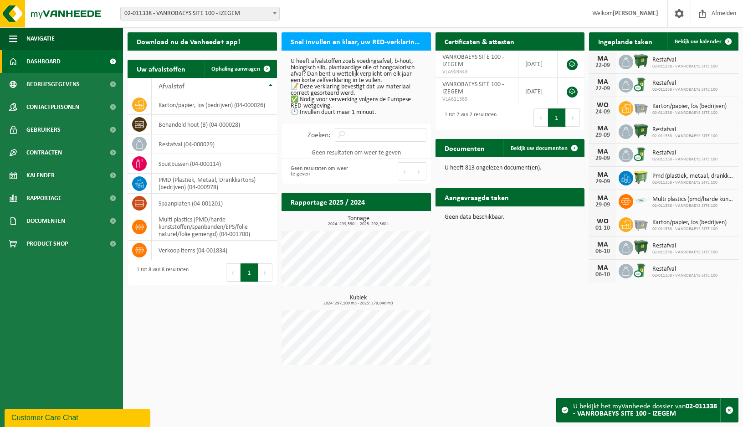
click at [275, 13] on b at bounding box center [275, 13] width 4 height 2
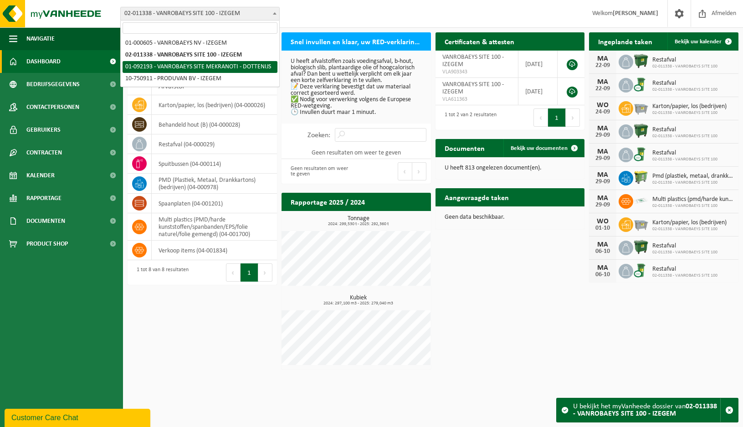
select select "39082"
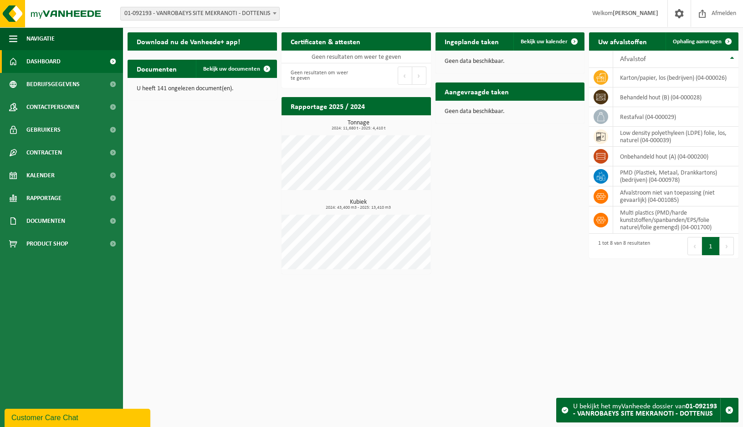
click at [275, 14] on b at bounding box center [275, 13] width 4 height 2
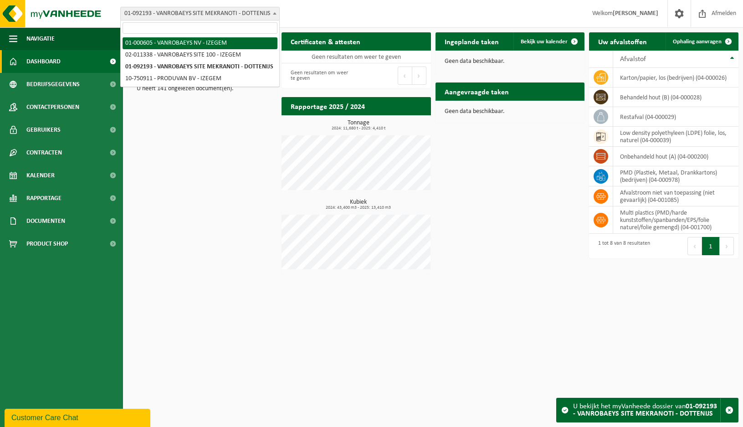
select select "73"
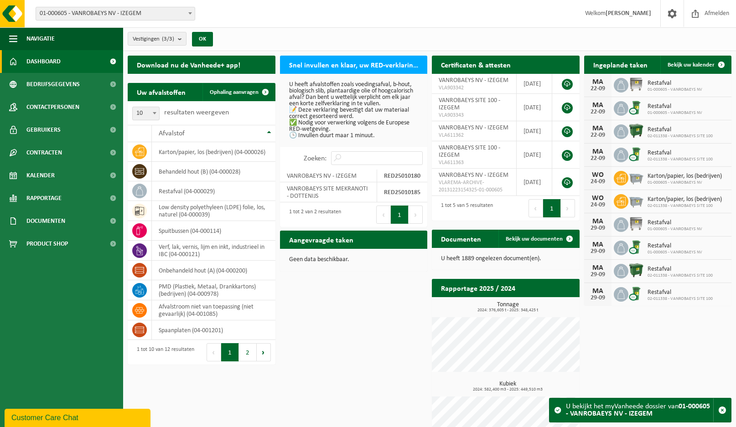
click at [189, 13] on b at bounding box center [190, 13] width 4 height 2
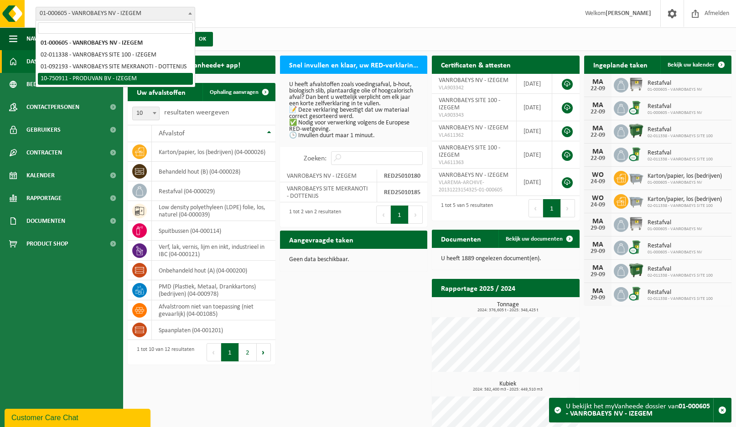
select select "31066"
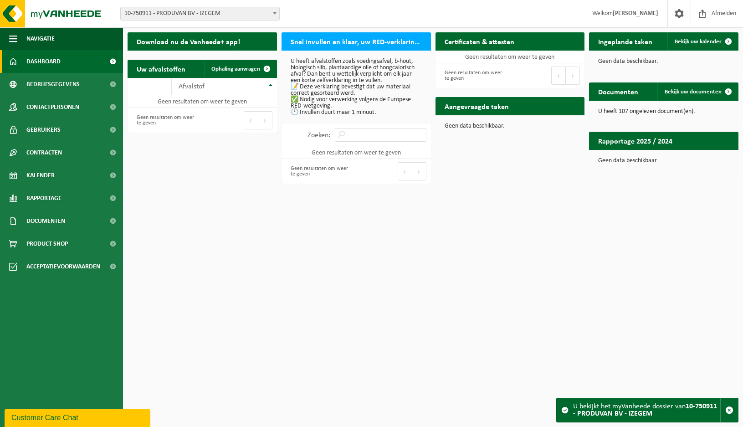
click at [296, 100] on p "U heeft afvalstoffen zoals voedingsafval, b-hout, biologisch slib, plantaardige…" at bounding box center [356, 86] width 131 height 57
click at [276, 12] on b at bounding box center [275, 13] width 4 height 2
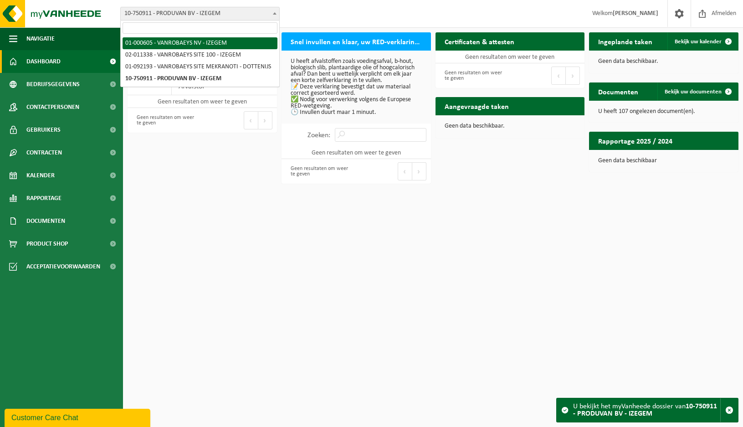
select select "73"
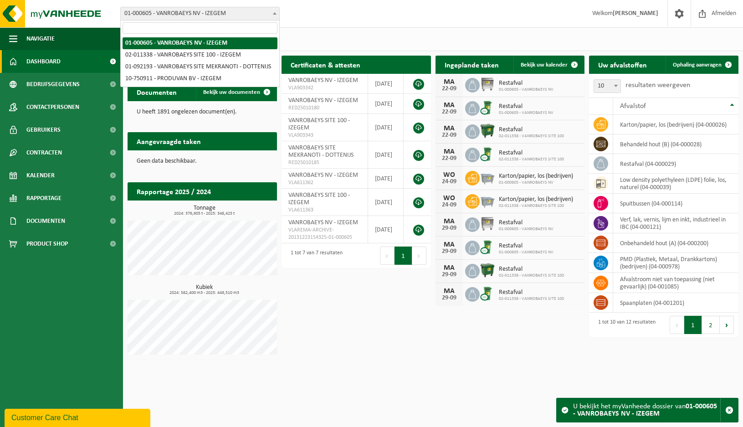
click at [273, 13] on b at bounding box center [275, 13] width 4 height 2
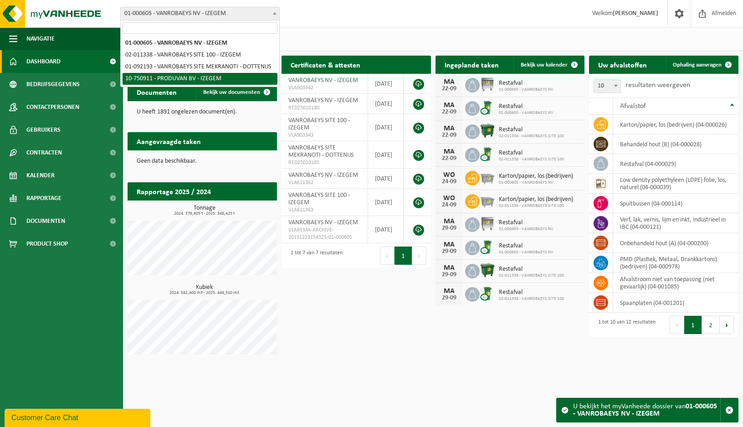
select select "31066"
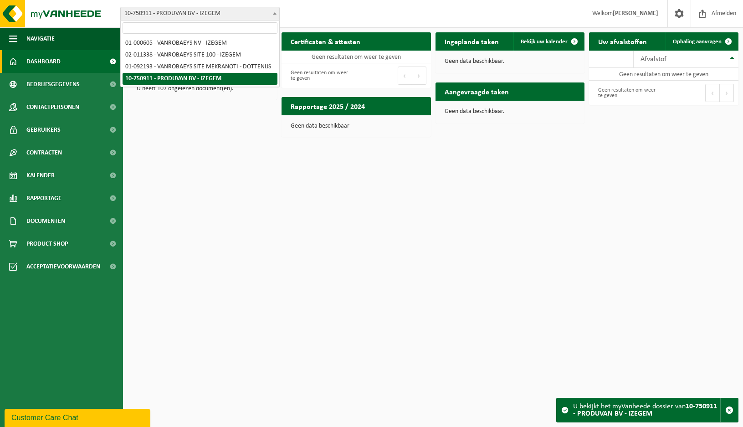
click at [274, 13] on b at bounding box center [275, 13] width 4 height 2
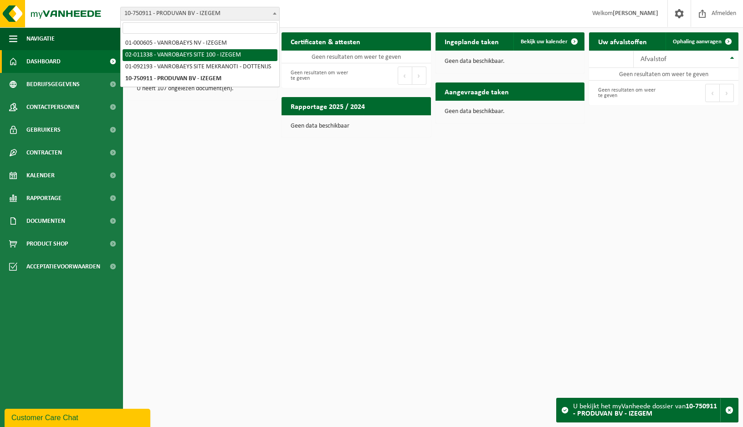
select select "2176"
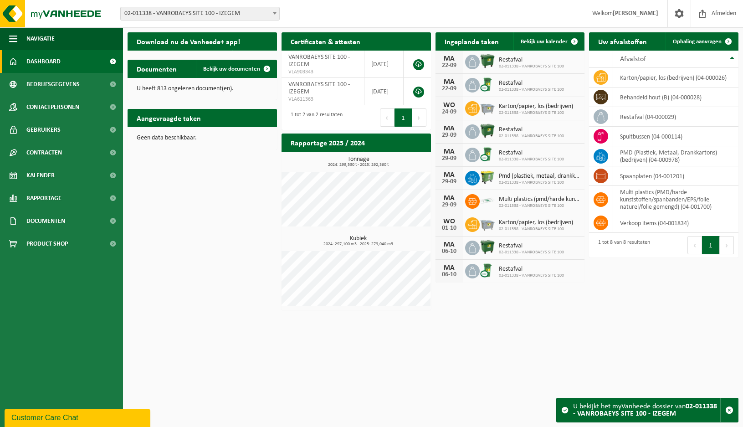
click at [275, 13] on b at bounding box center [275, 13] width 4 height 2
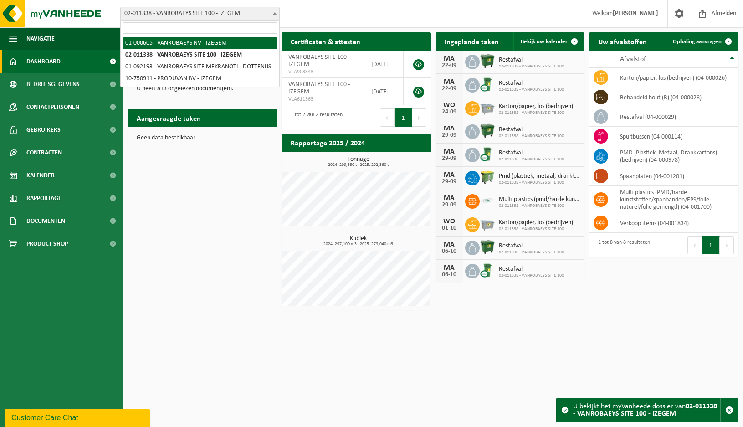
select select "73"
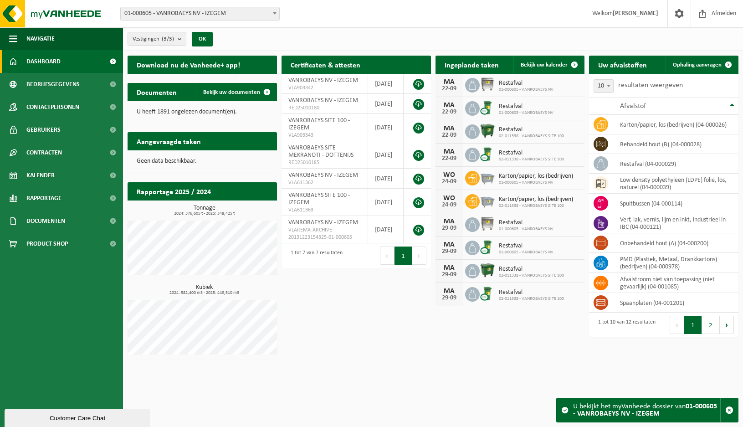
click at [277, 11] on span at bounding box center [274, 13] width 9 height 12
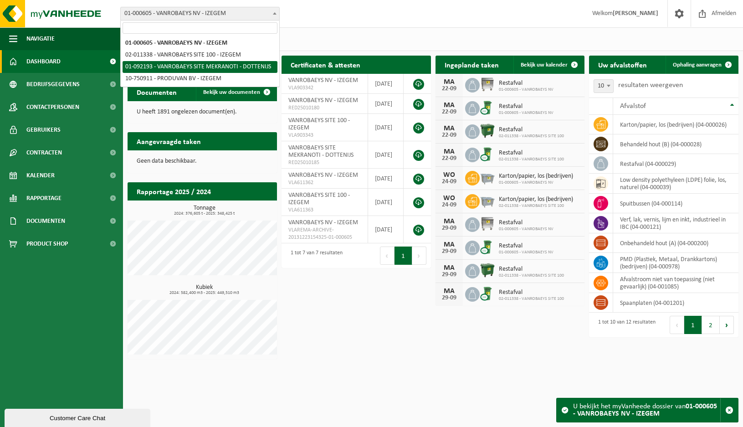
select select "39082"
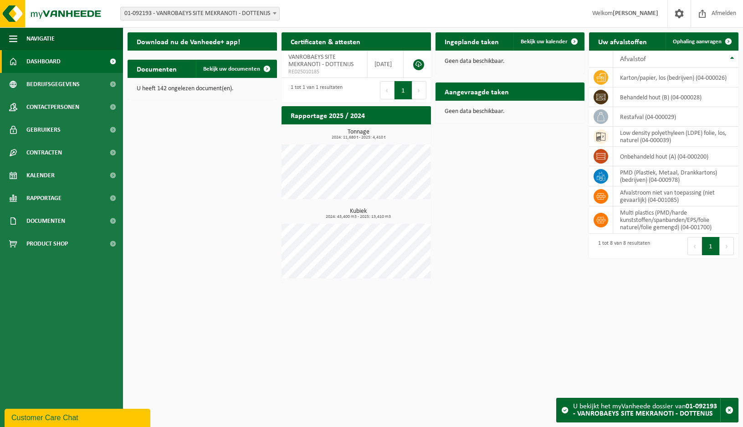
click at [276, 14] on b at bounding box center [275, 13] width 4 height 2
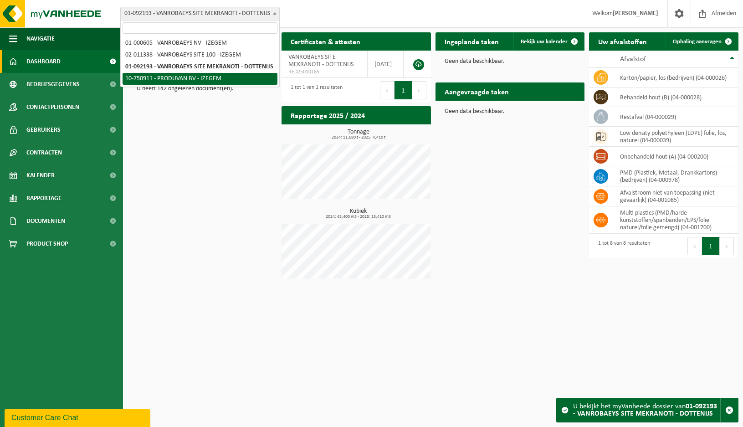
select select "31066"
